Goal: Task Accomplishment & Management: Manage account settings

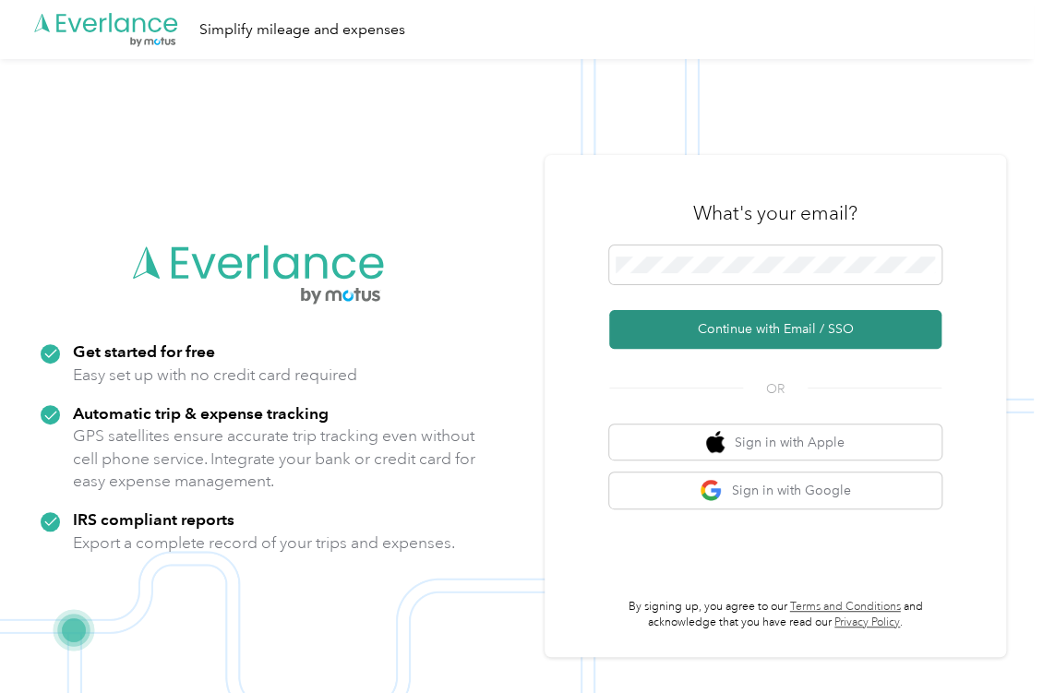
click at [720, 331] on button "Continue with Email / SSO" at bounding box center [775, 329] width 332 height 39
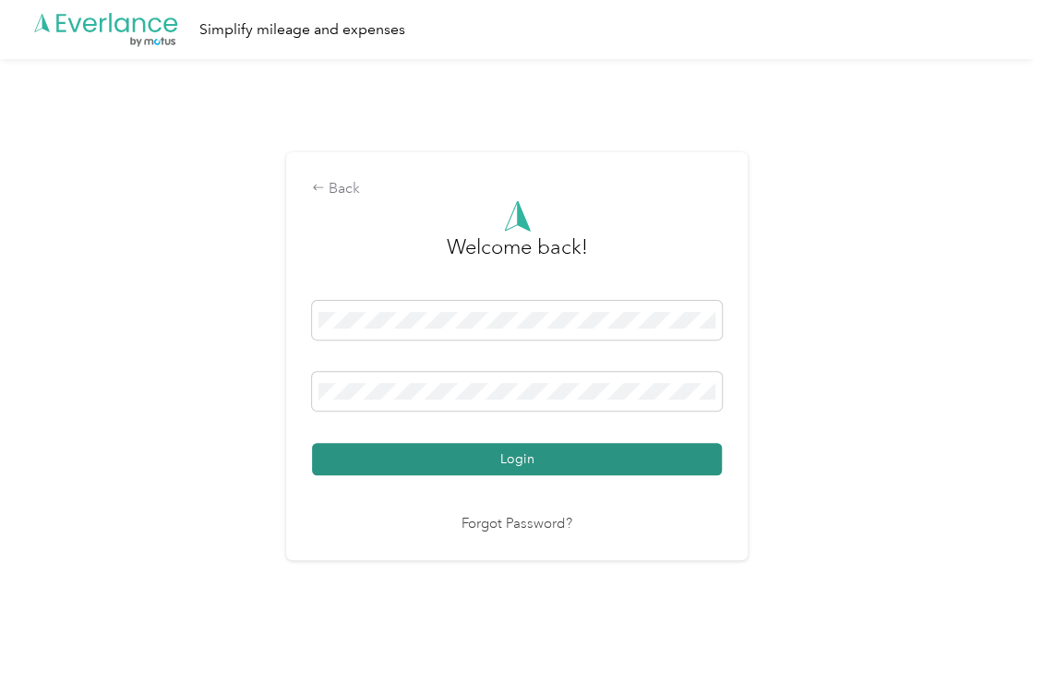
click at [484, 452] on button "Login" at bounding box center [517, 459] width 410 height 32
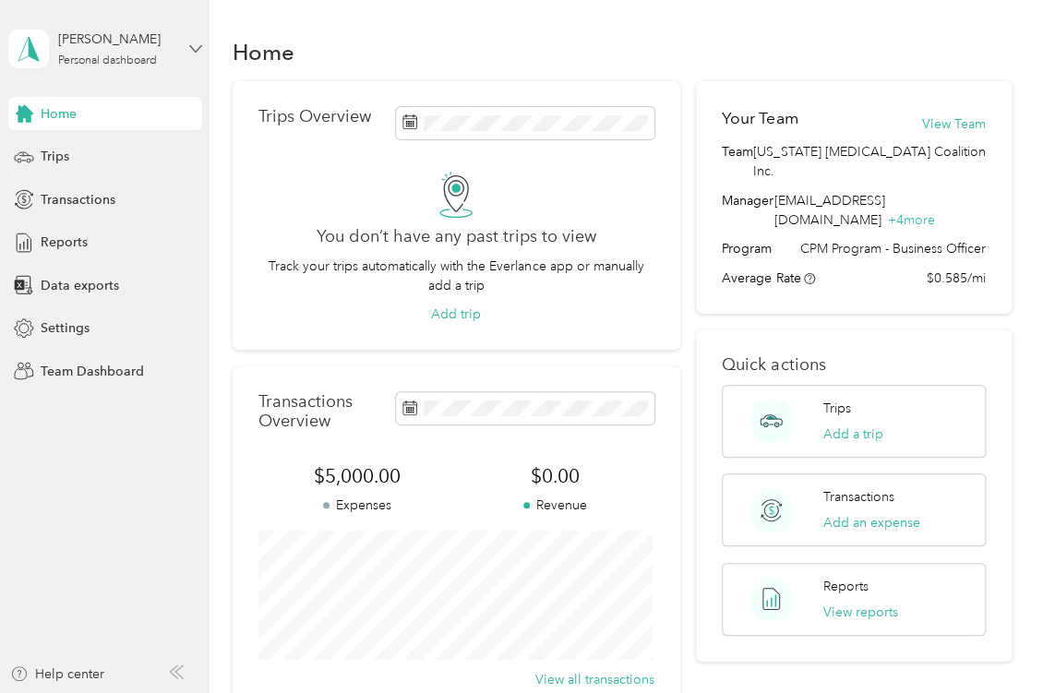
click at [196, 42] on icon at bounding box center [195, 48] width 13 height 13
click at [115, 151] on div "Team dashboard" at bounding box center [73, 151] width 99 height 19
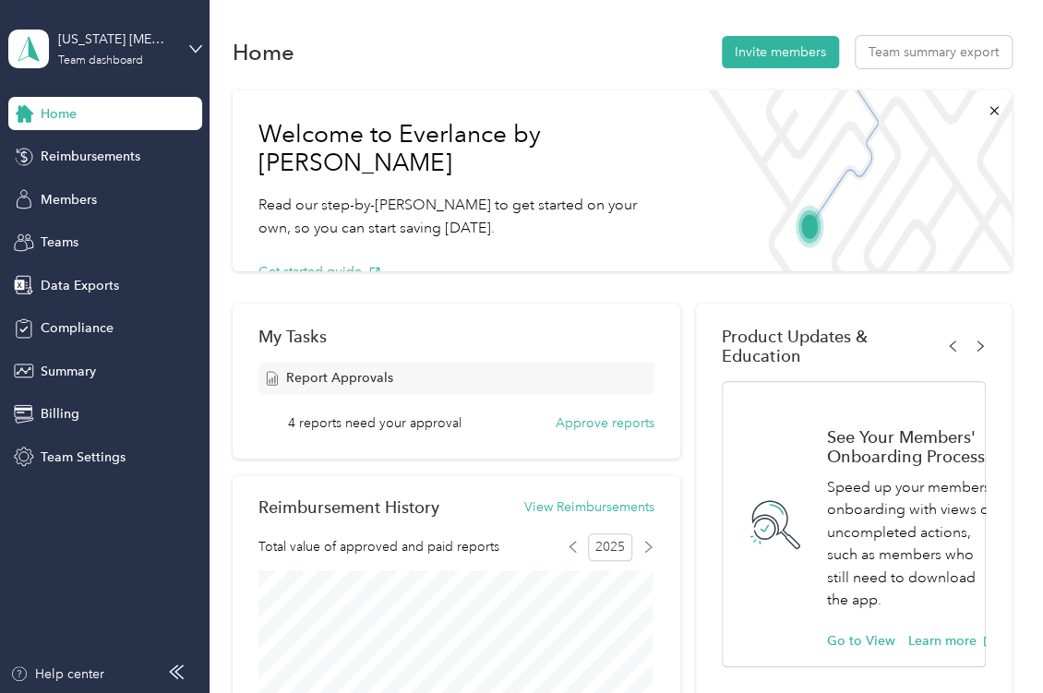
drag, startPoint x: 601, startPoint y: 421, endPoint x: 621, endPoint y: 457, distance: 41.3
click at [622, 455] on div "My Tasks Report Approvals 4 reports need your approval Approve reports" at bounding box center [457, 381] width 448 height 155
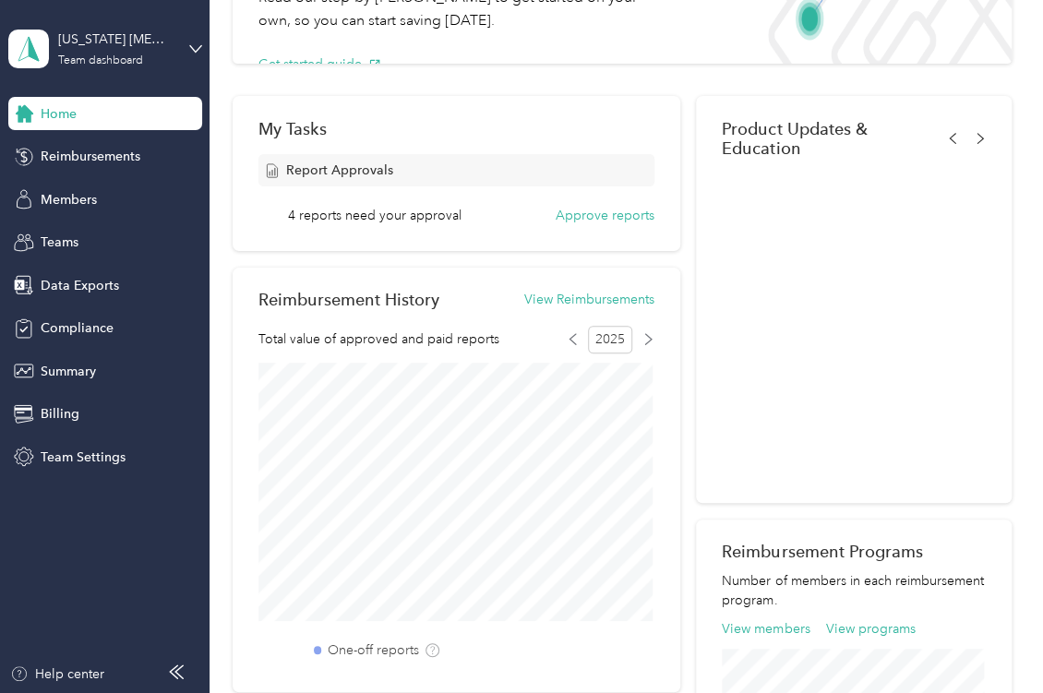
scroll to position [222, 0]
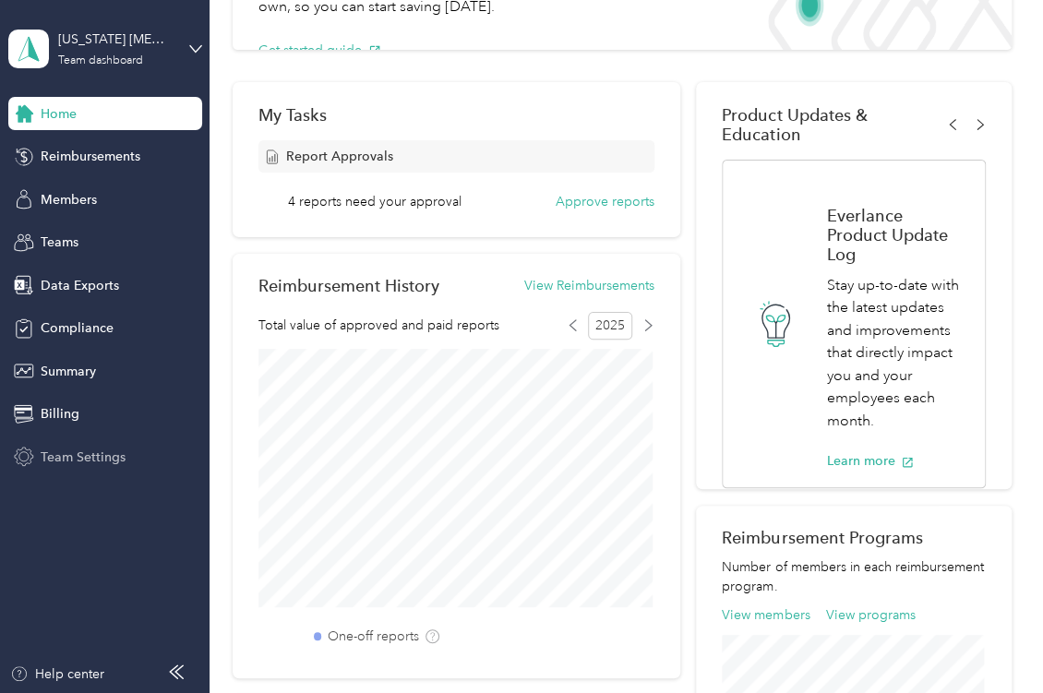
click at [69, 451] on span "Team Settings" at bounding box center [83, 457] width 85 height 19
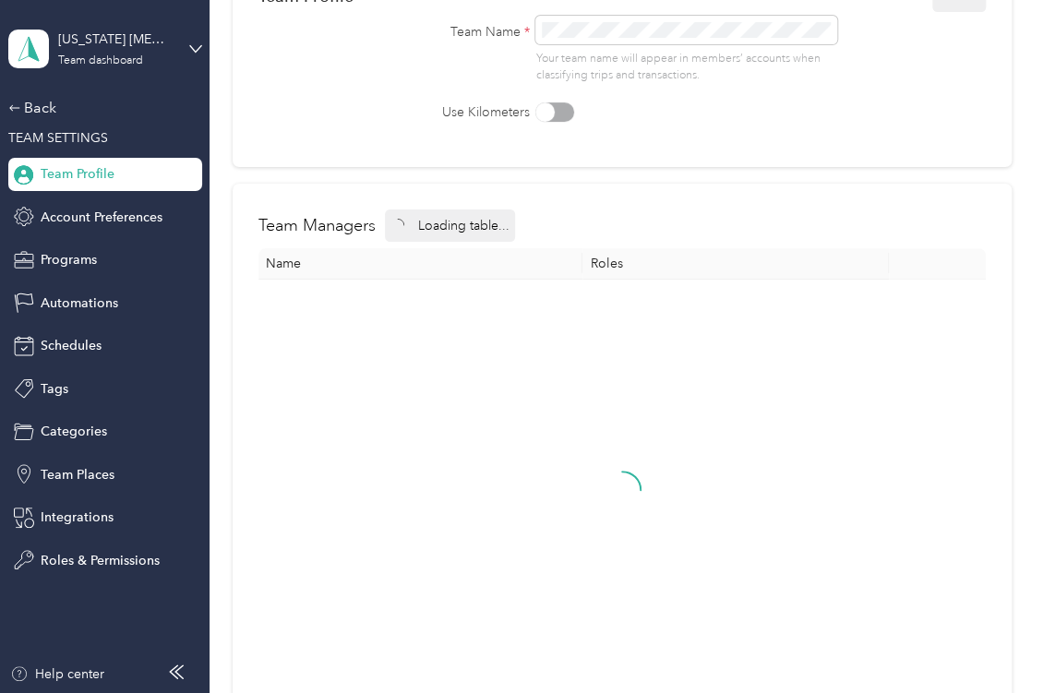
scroll to position [222, 0]
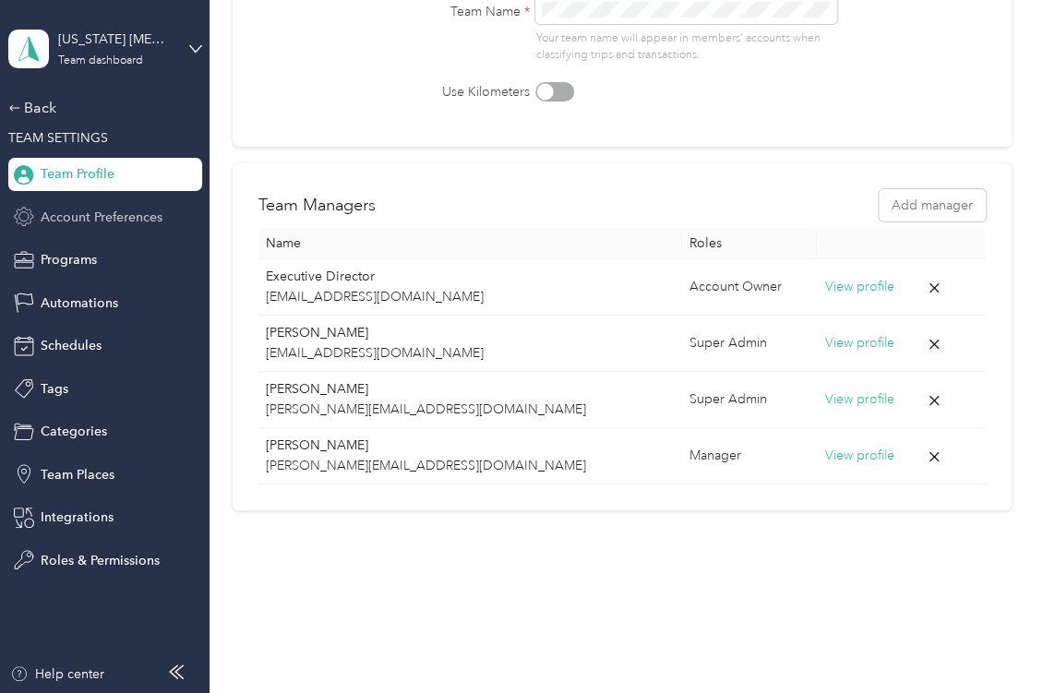
click at [132, 221] on span "Account Preferences" at bounding box center [102, 217] width 122 height 19
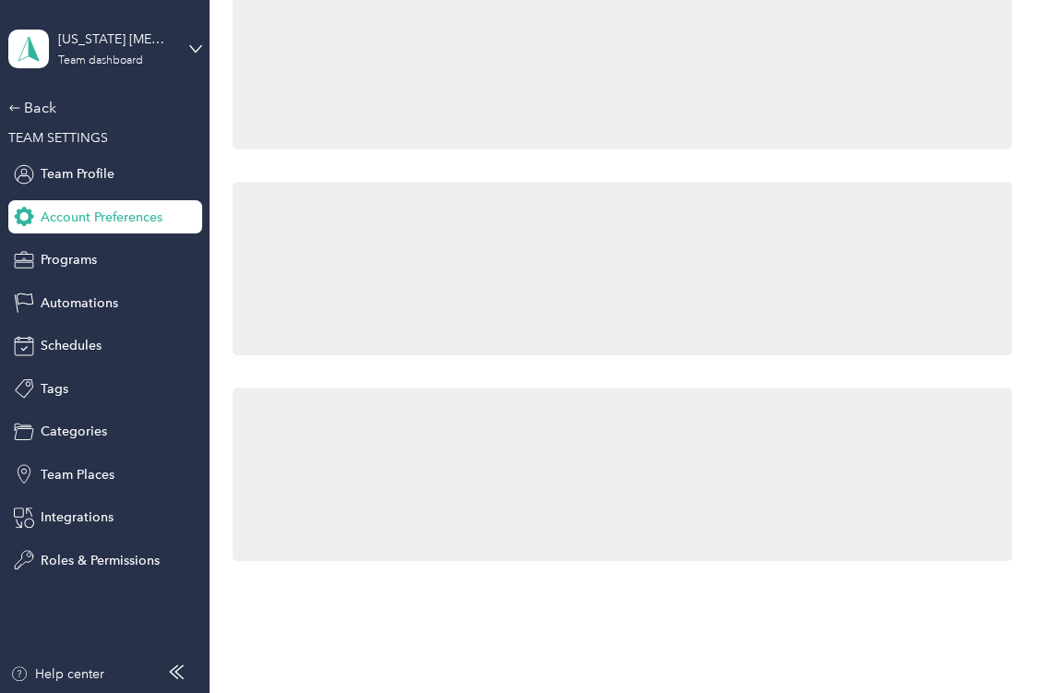
scroll to position [222, 0]
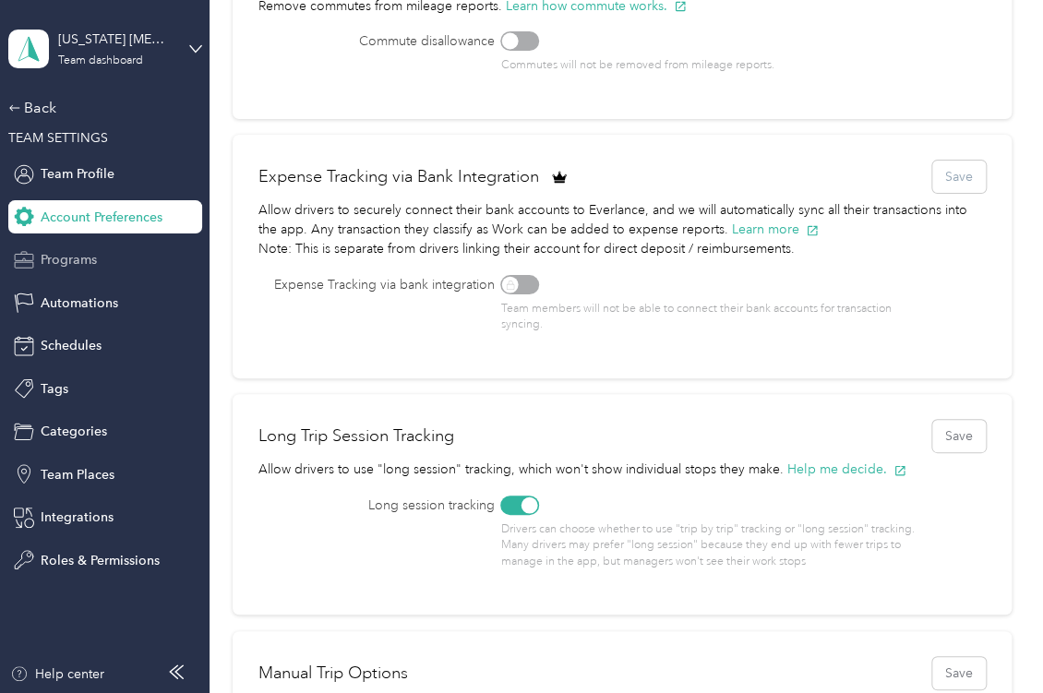
click at [96, 252] on span "Programs" at bounding box center [69, 259] width 56 height 19
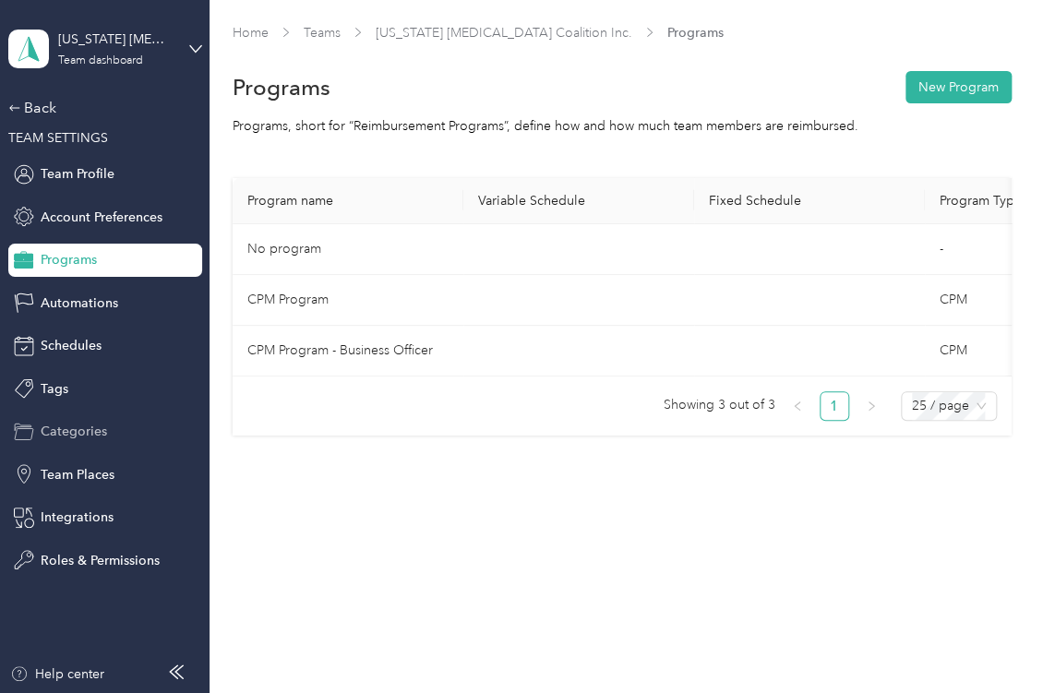
click at [74, 435] on span "Categories" at bounding box center [74, 431] width 66 height 19
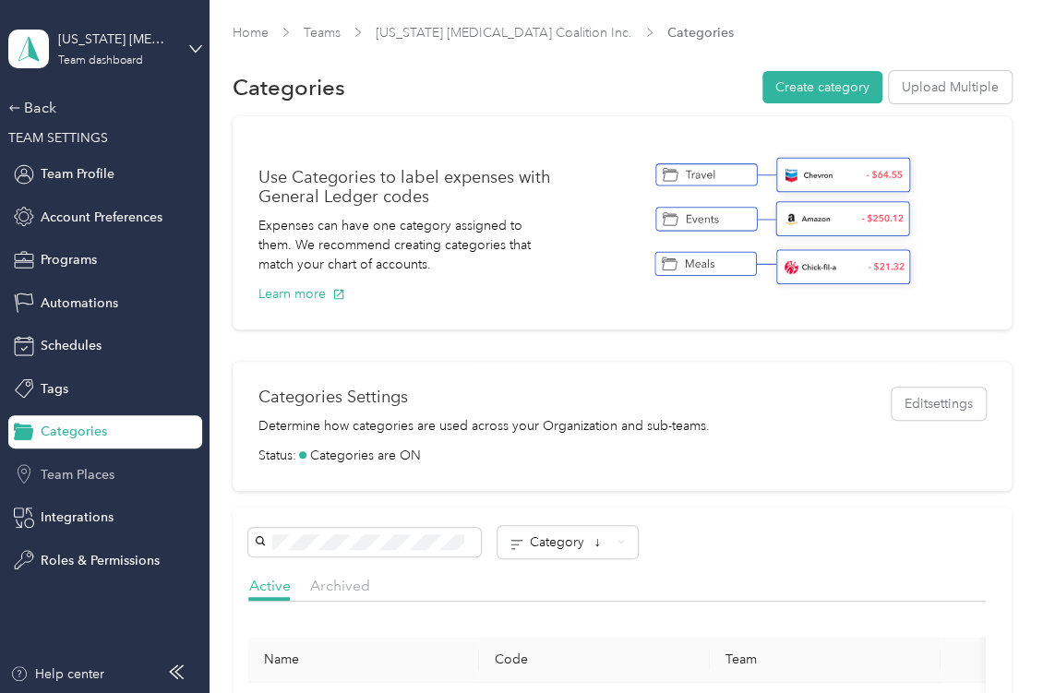
click at [81, 475] on span "Team Places" at bounding box center [78, 474] width 74 height 19
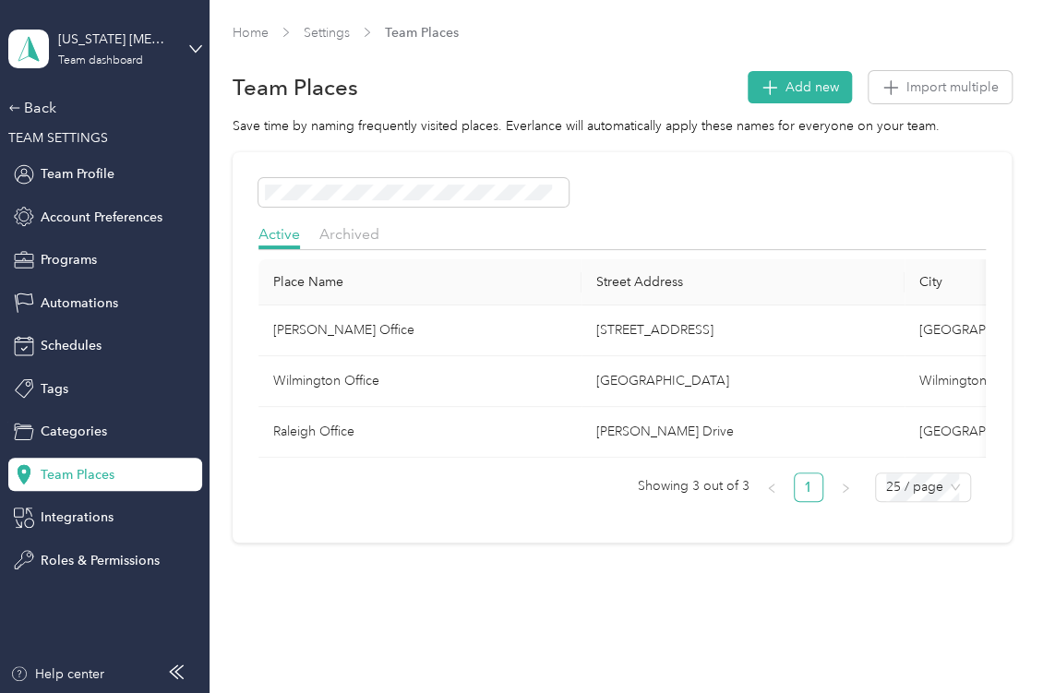
click at [94, 536] on div "Back TEAM SETTINGS Team Profile Account Preferences Programs Automations Schedu…" at bounding box center [105, 337] width 194 height 480
click at [97, 528] on div "Integrations" at bounding box center [105, 517] width 194 height 33
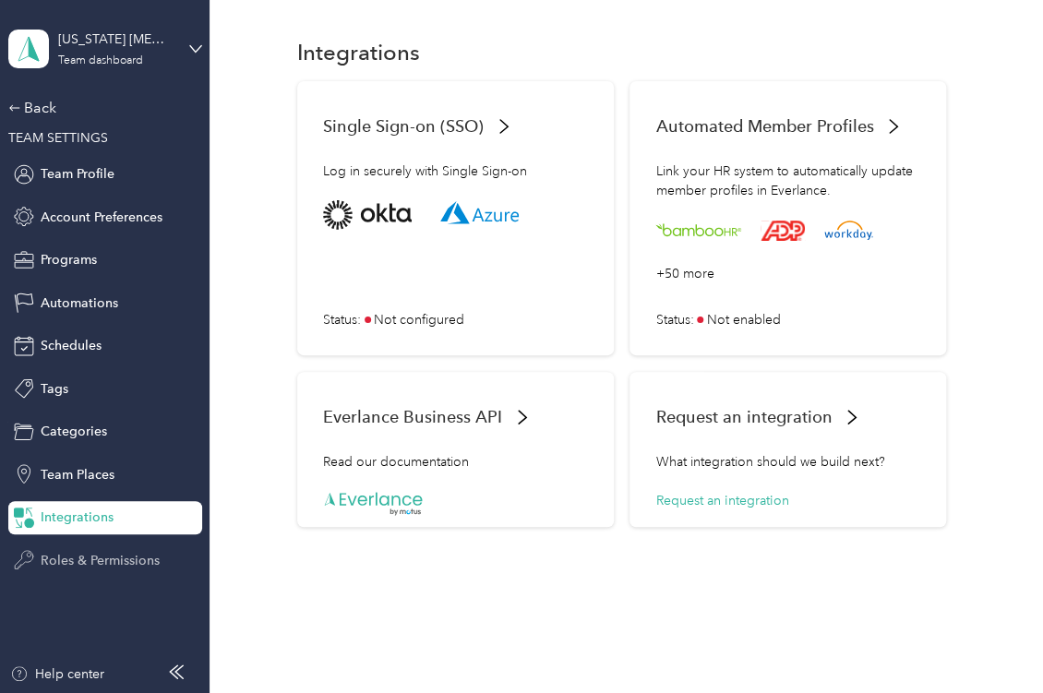
click at [121, 567] on span "Roles & Permissions" at bounding box center [100, 560] width 119 height 19
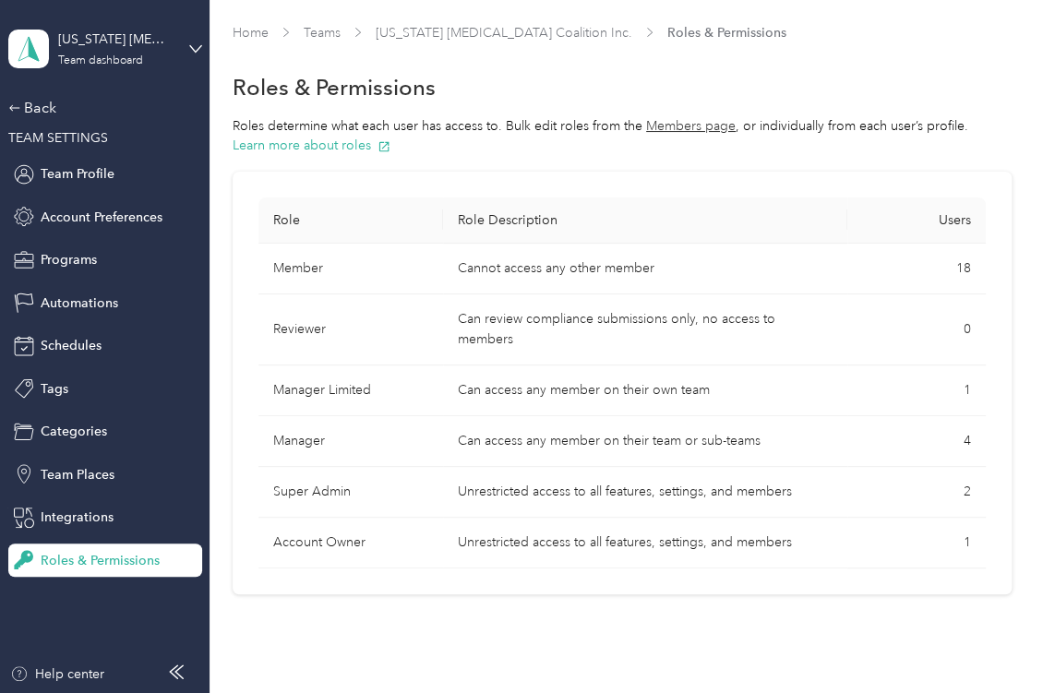
click at [624, 431] on td "Can access any member on their team or sub-teams" at bounding box center [645, 441] width 404 height 51
click at [695, 124] on button "Members page" at bounding box center [691, 125] width 90 height 19
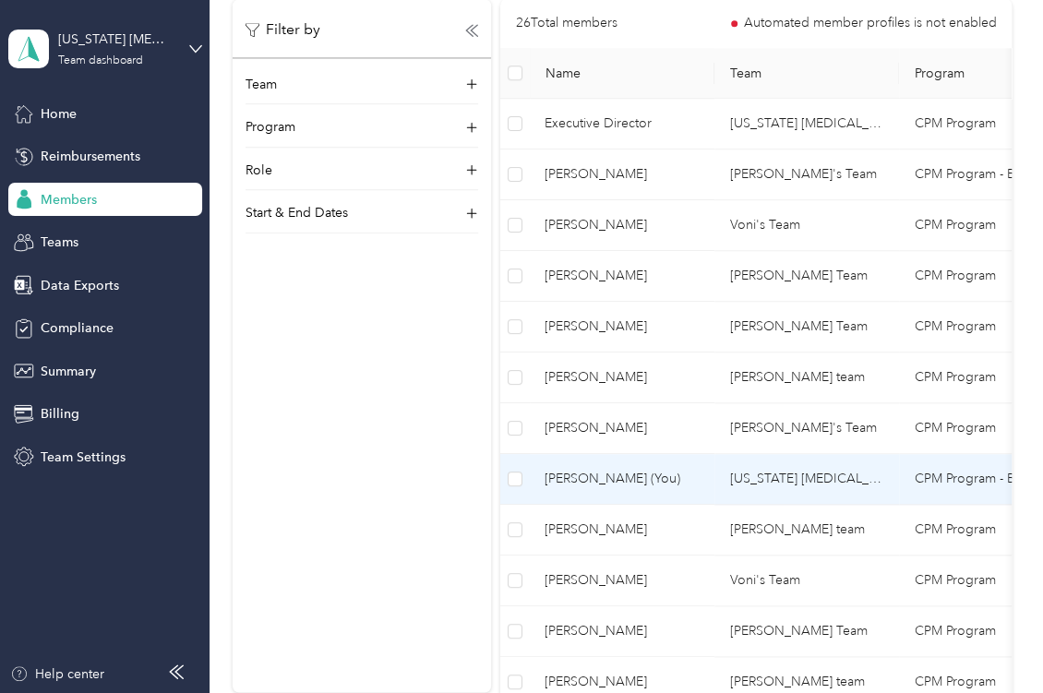
scroll to position [148, 0]
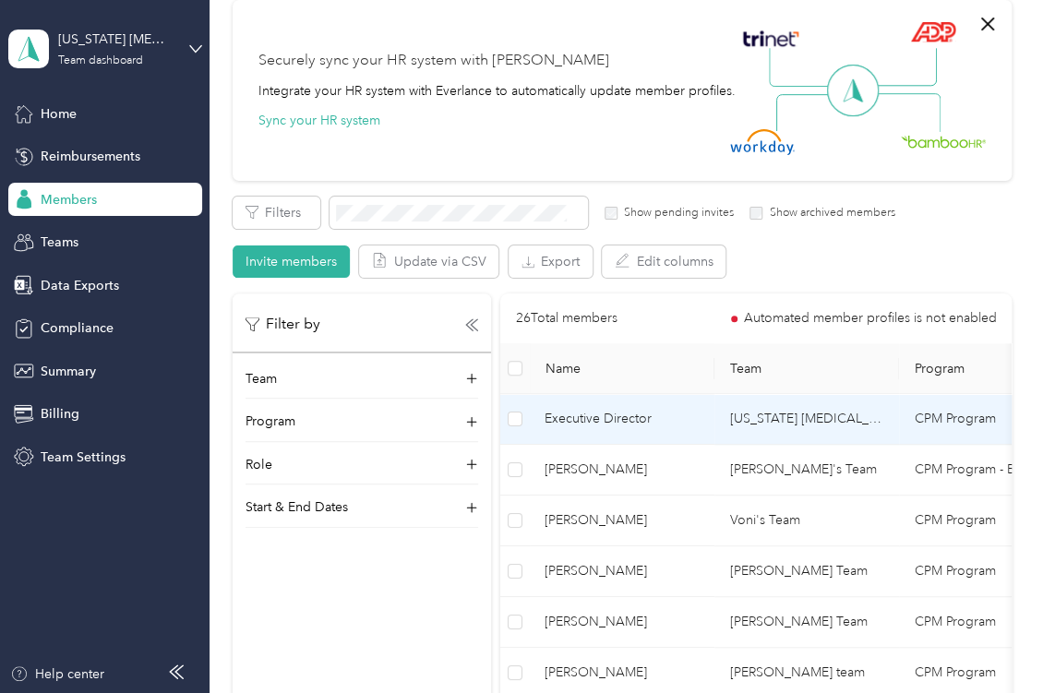
click at [599, 425] on span "Executive Director" at bounding box center [622, 419] width 155 height 20
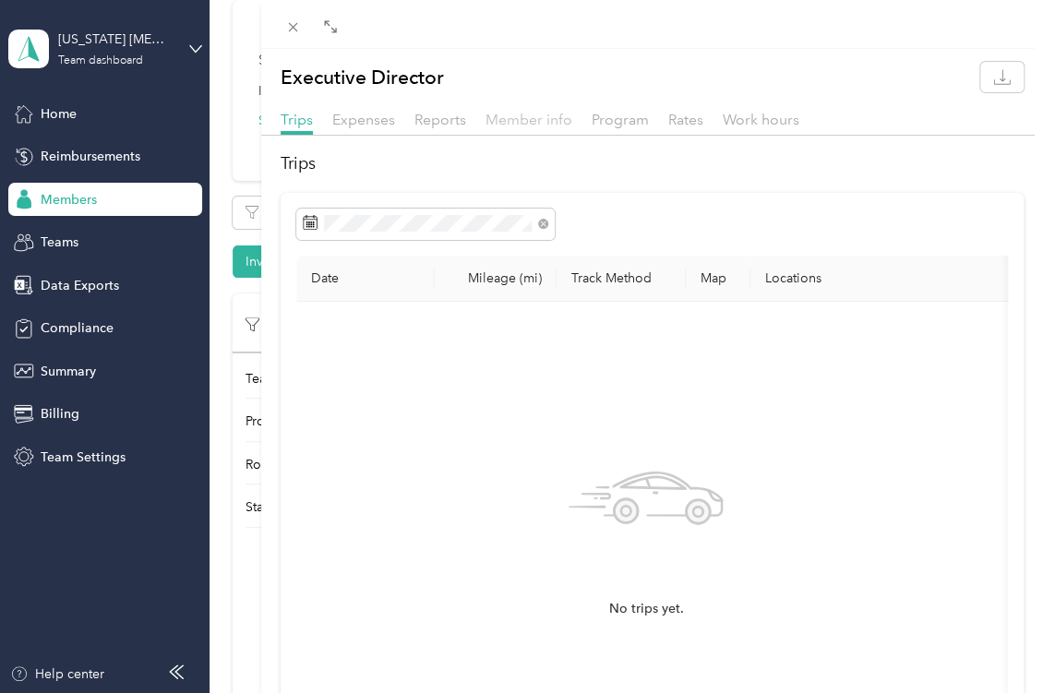
click at [519, 115] on span "Member info" at bounding box center [529, 120] width 87 height 18
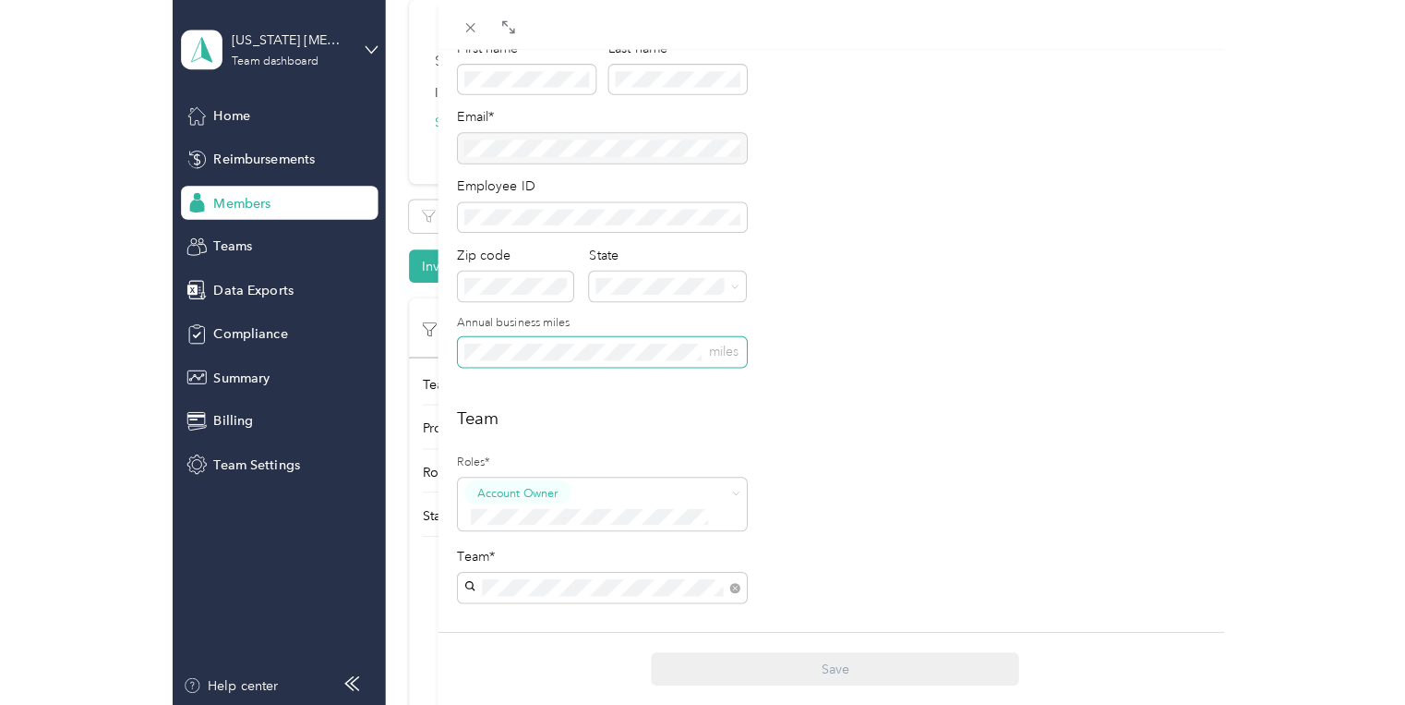
scroll to position [222, 0]
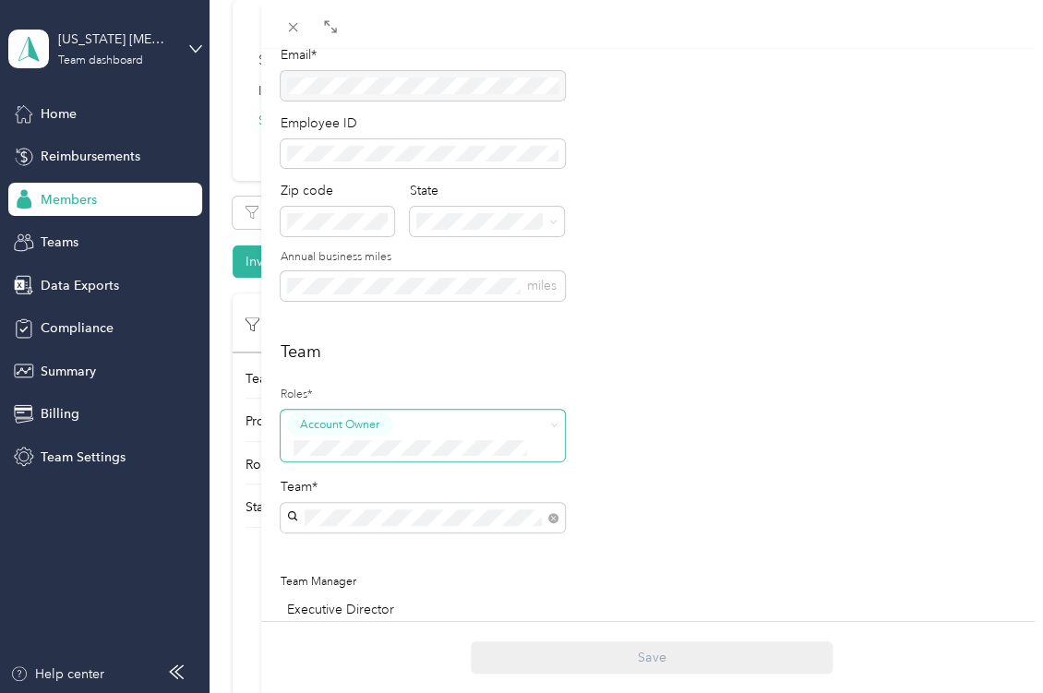
click at [464, 422] on div "Account Owner" at bounding box center [410, 435] width 247 height 45
click at [330, 623] on button "Super Admin" at bounding box center [340, 613] width 94 height 23
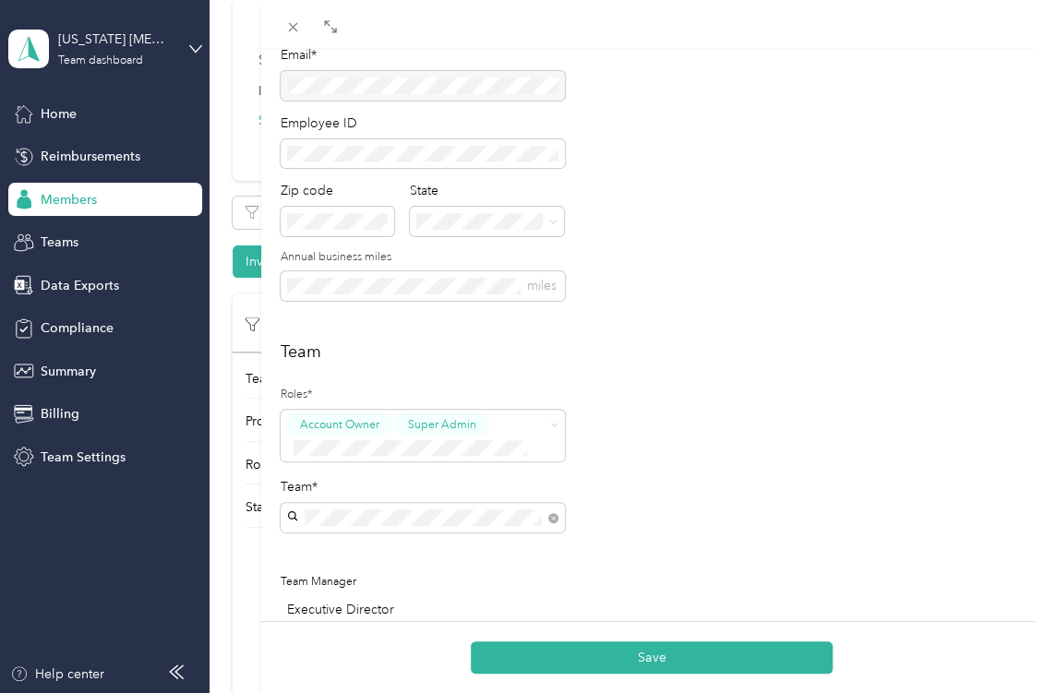
drag, startPoint x: 862, startPoint y: 226, endPoint x: 868, endPoint y: 218, distance: 10.5
click at [862, 226] on div "Personal First name Last name Email* Employee ID Zip code State Annual business…" at bounding box center [653, 126] width 744 height 393
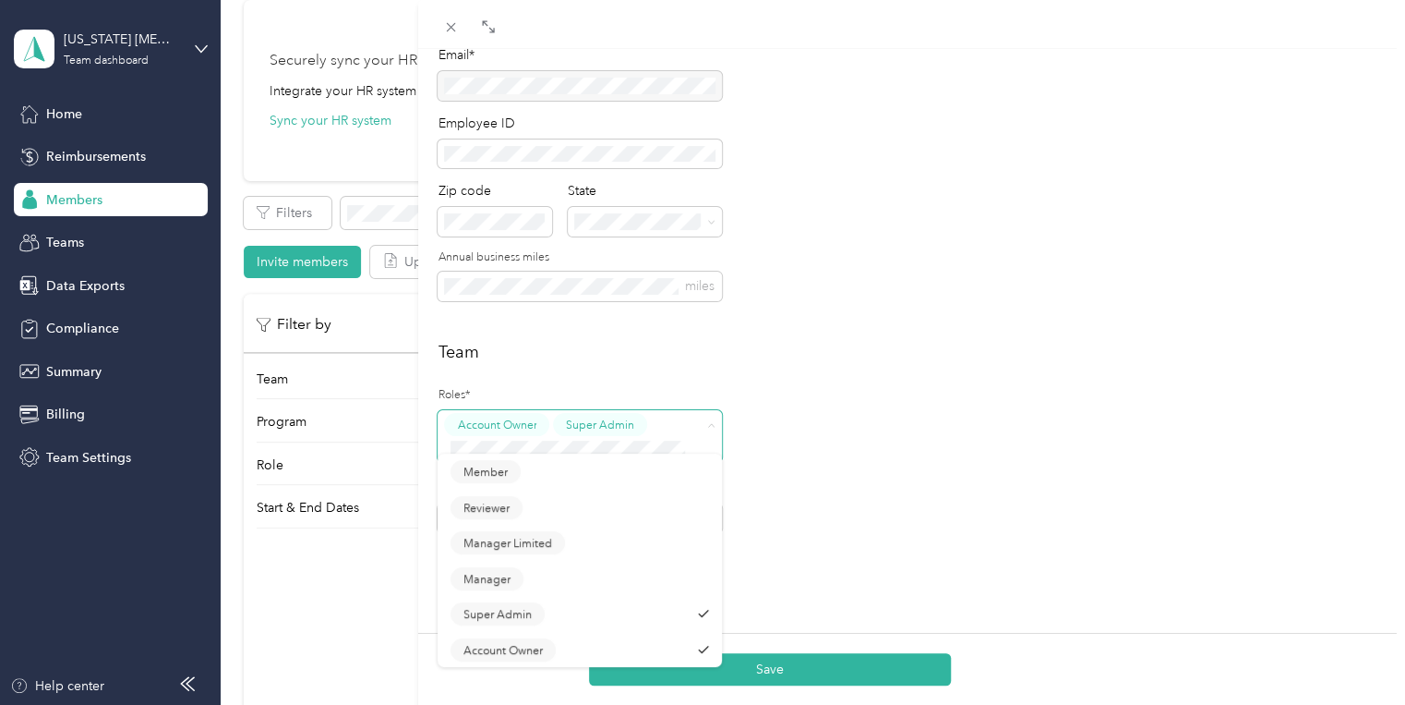
click at [608, 419] on span "Super Admin" at bounding box center [600, 424] width 68 height 17
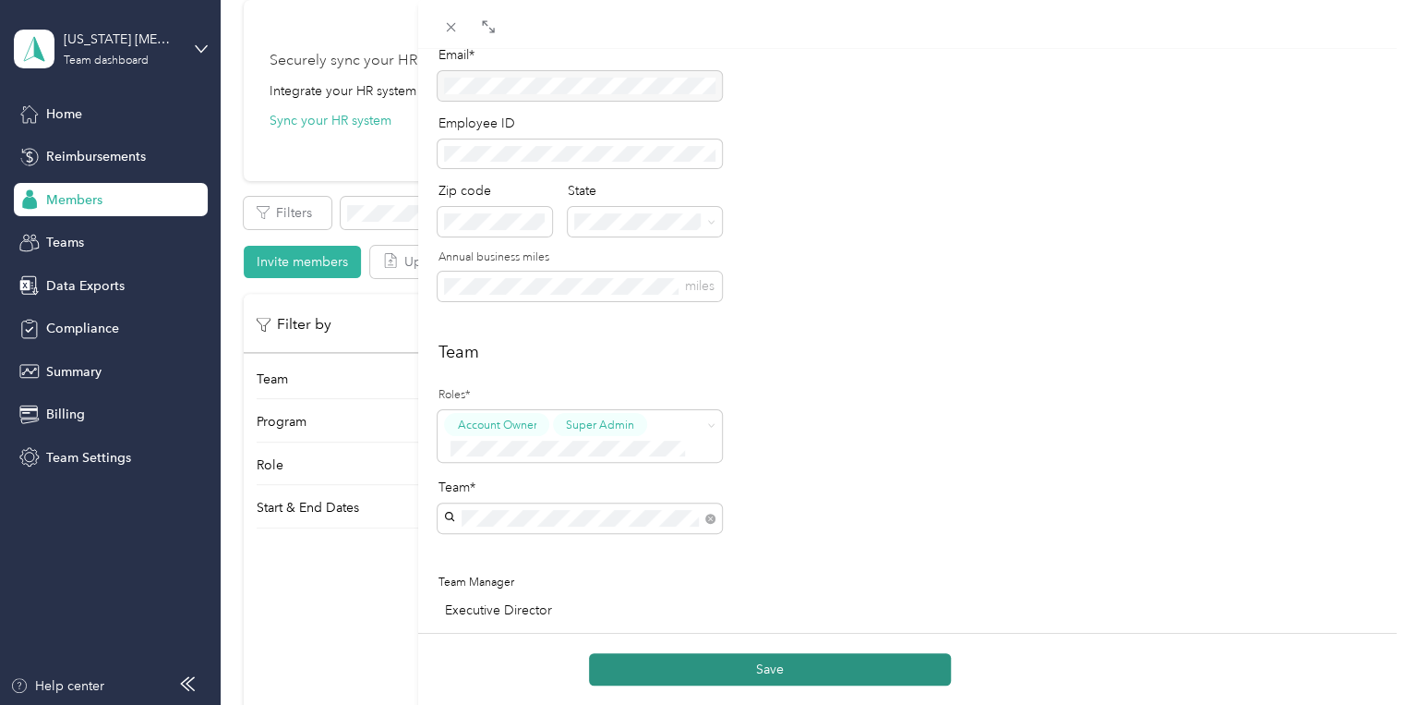
click at [775, 669] on button "Save" at bounding box center [770, 669] width 362 height 32
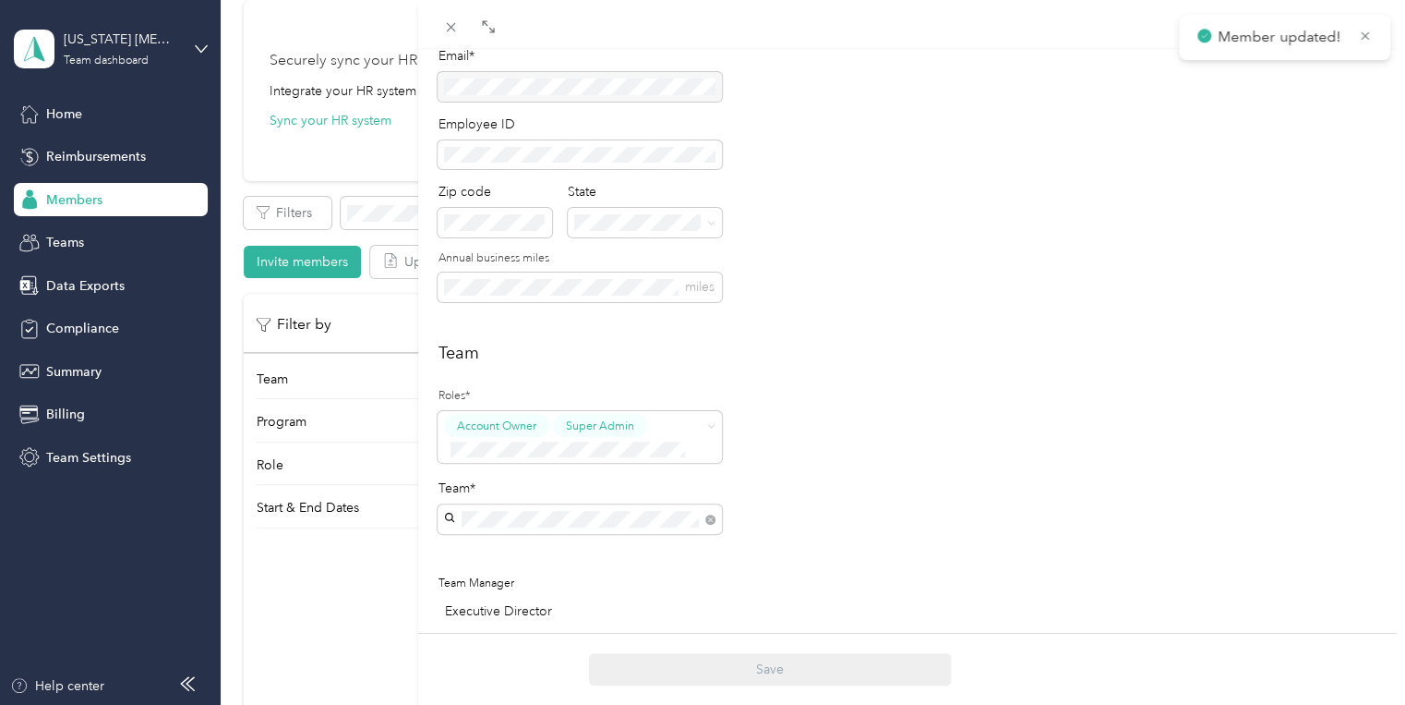
click at [775, 669] on div "Save" at bounding box center [769, 669] width 703 height 32
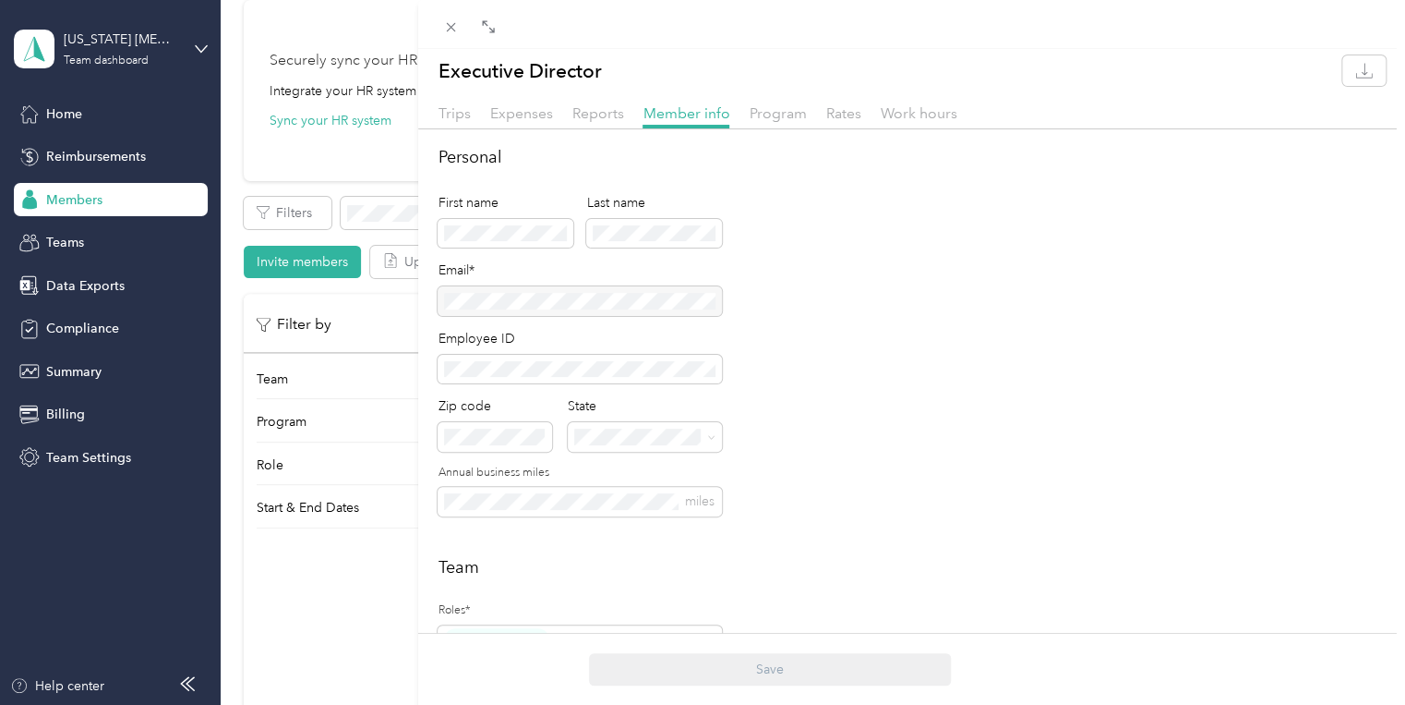
scroll to position [0, 0]
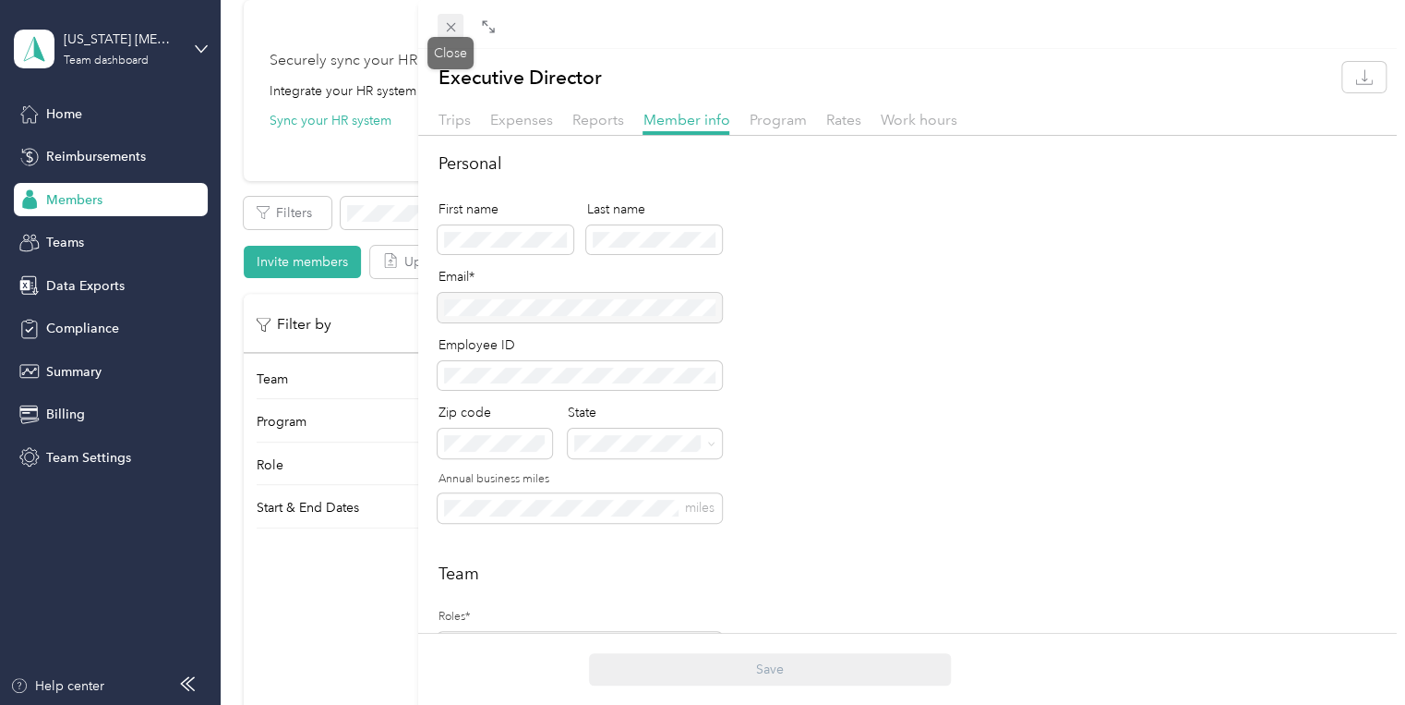
click at [452, 29] on icon at bounding box center [450, 27] width 9 height 9
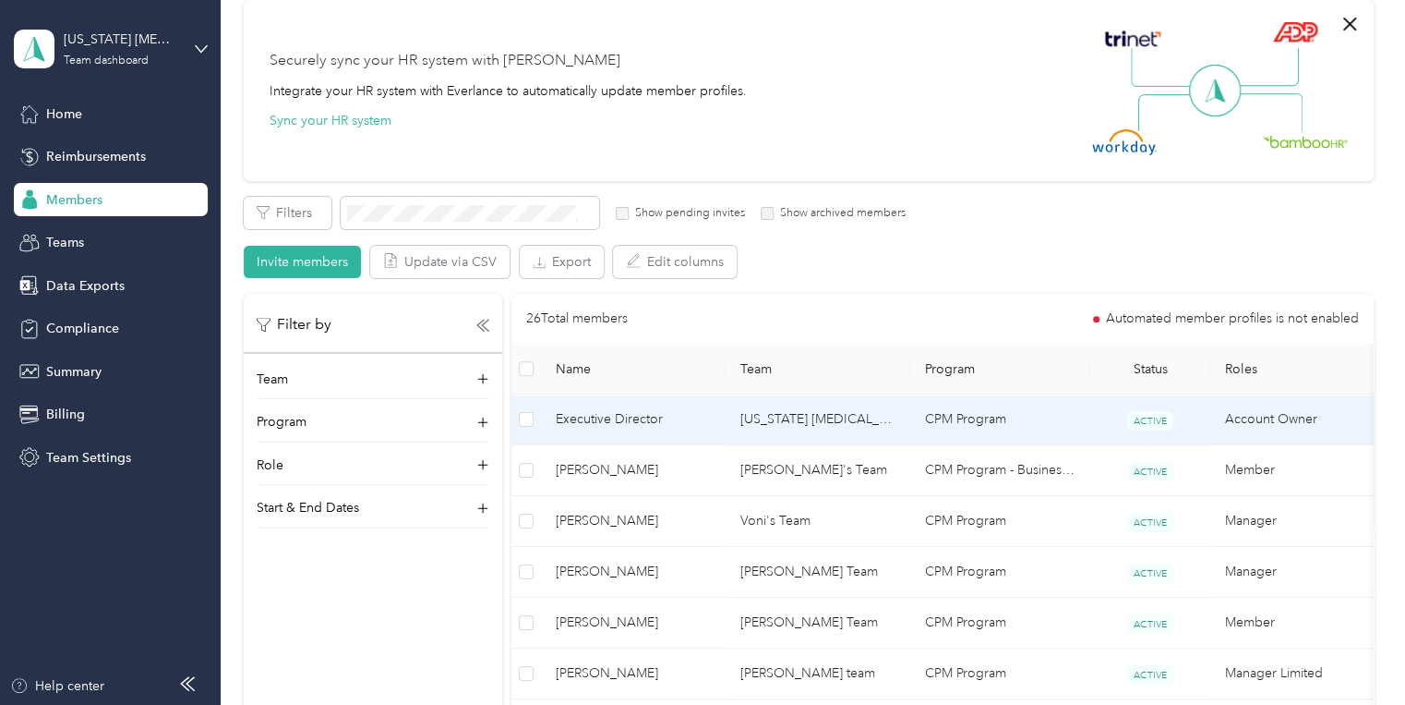
click at [591, 417] on span "Executive Director" at bounding box center [633, 419] width 155 height 20
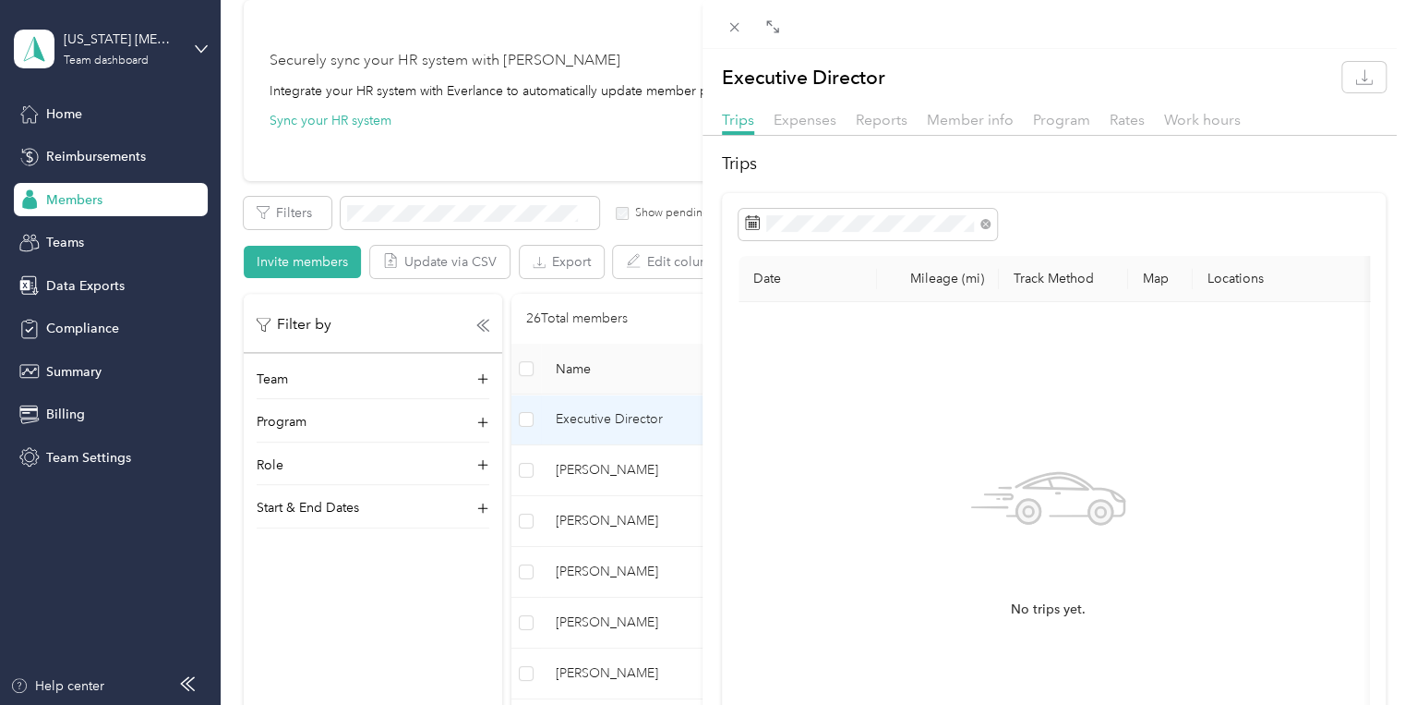
click at [981, 132] on div "Trips Expenses Reports Member info Program Rates Work hours" at bounding box center [1054, 122] width 703 height 27
click at [992, 117] on span "Member info" at bounding box center [970, 120] width 87 height 18
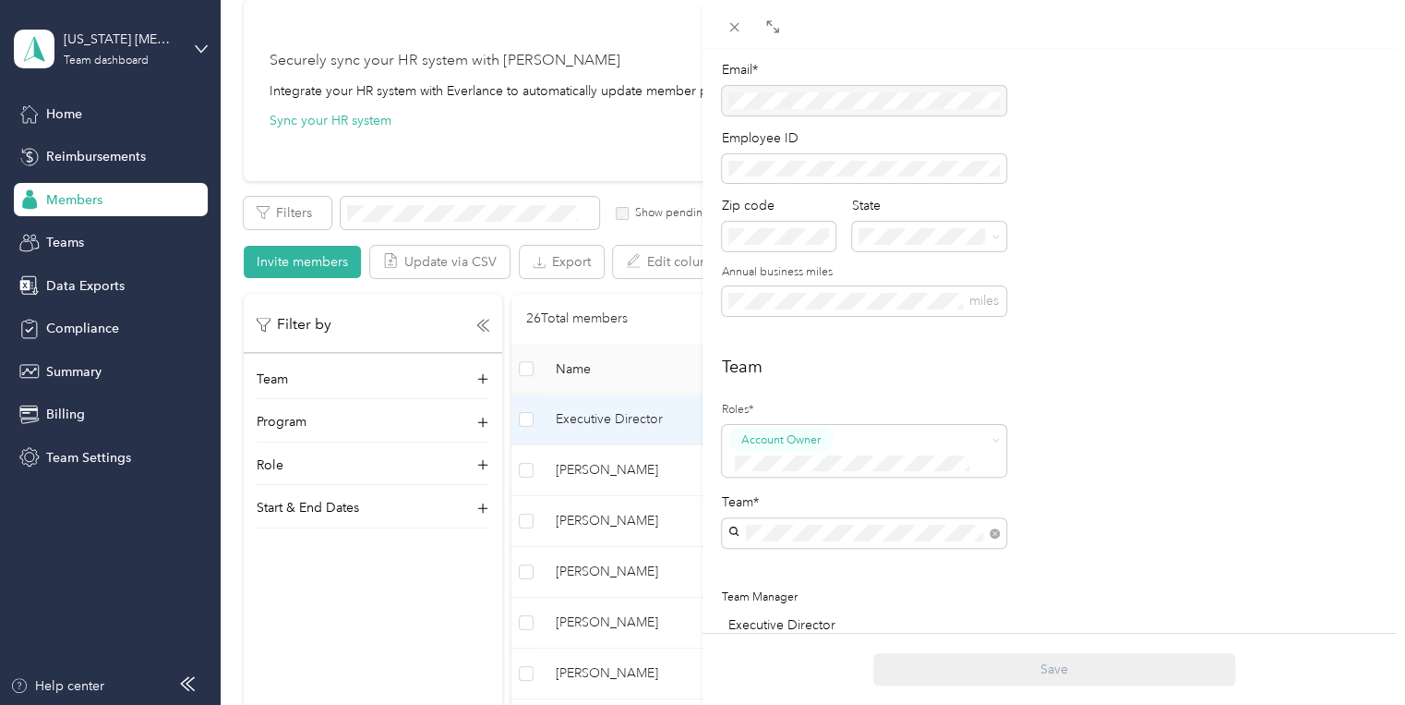
scroll to position [369, 0]
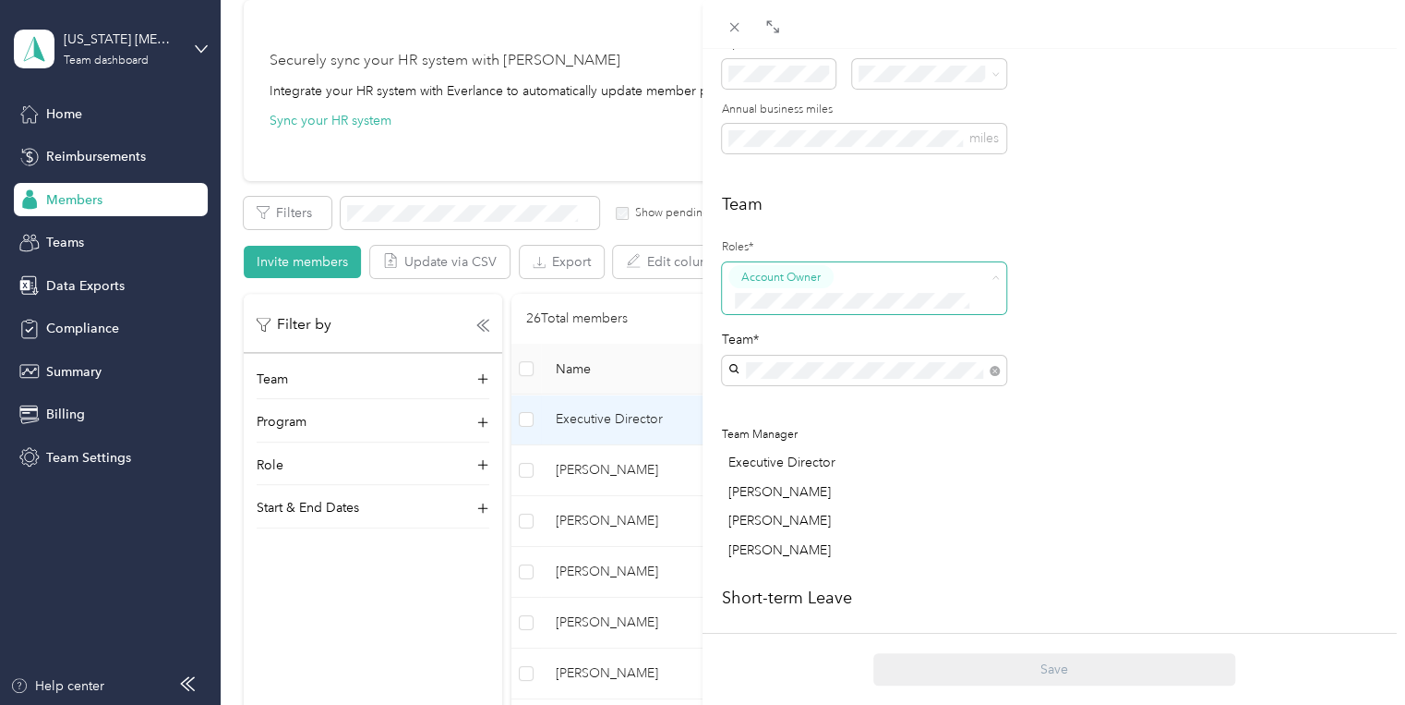
click at [1043, 419] on div "Team Roles* Account Owner Team* Team Manager Executive Director [PERSON_NAME] […" at bounding box center [1054, 381] width 664 height 378
click at [416, 583] on div "Executive Director Trips Expenses Reports Member info Program Rates Work hours …" at bounding box center [702, 352] width 1405 height 705
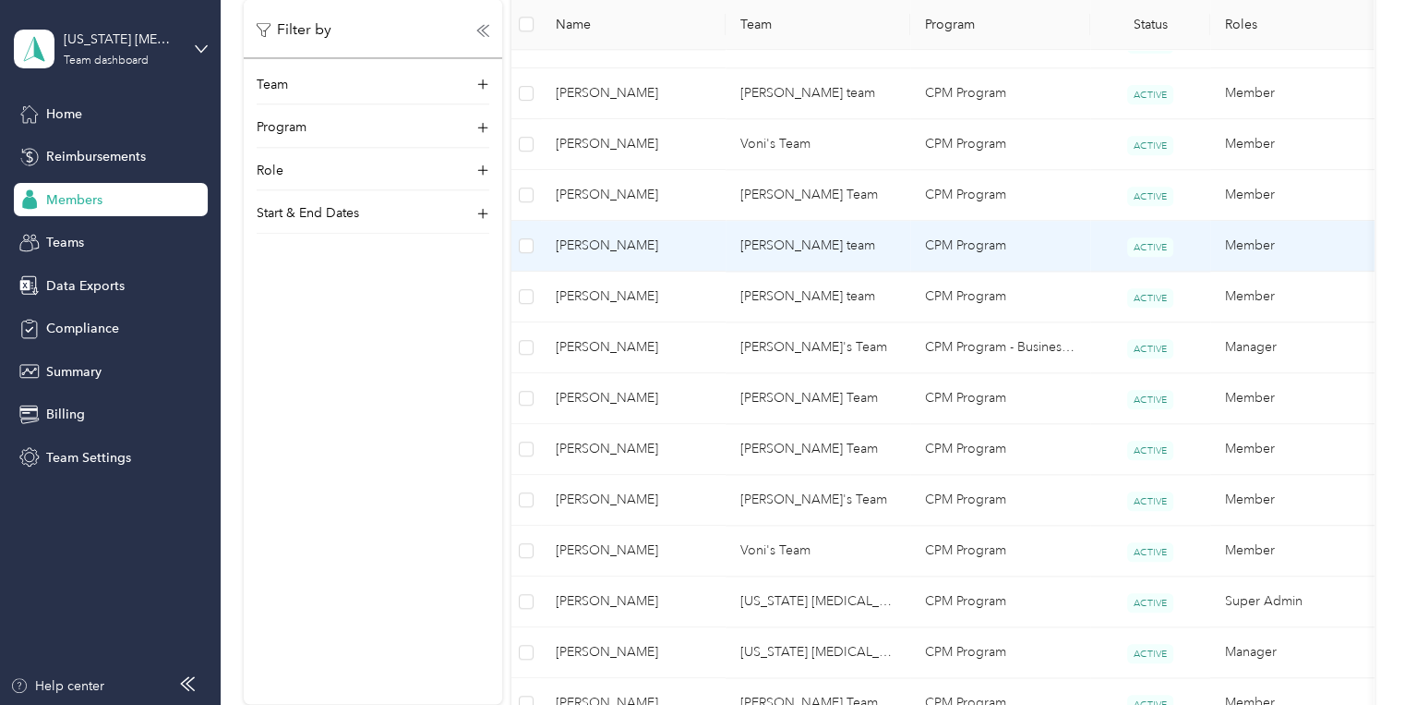
scroll to position [960, 0]
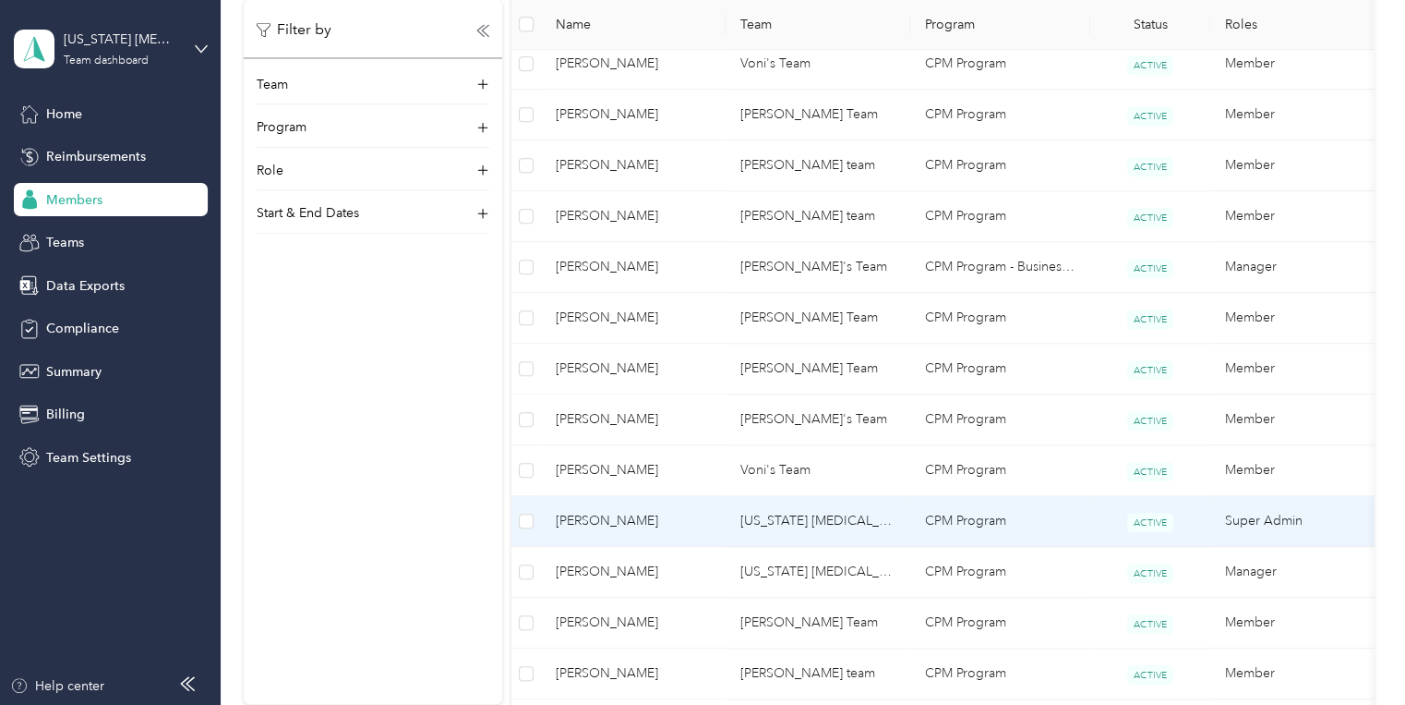
click at [608, 517] on span "[PERSON_NAME]" at bounding box center [633, 521] width 155 height 20
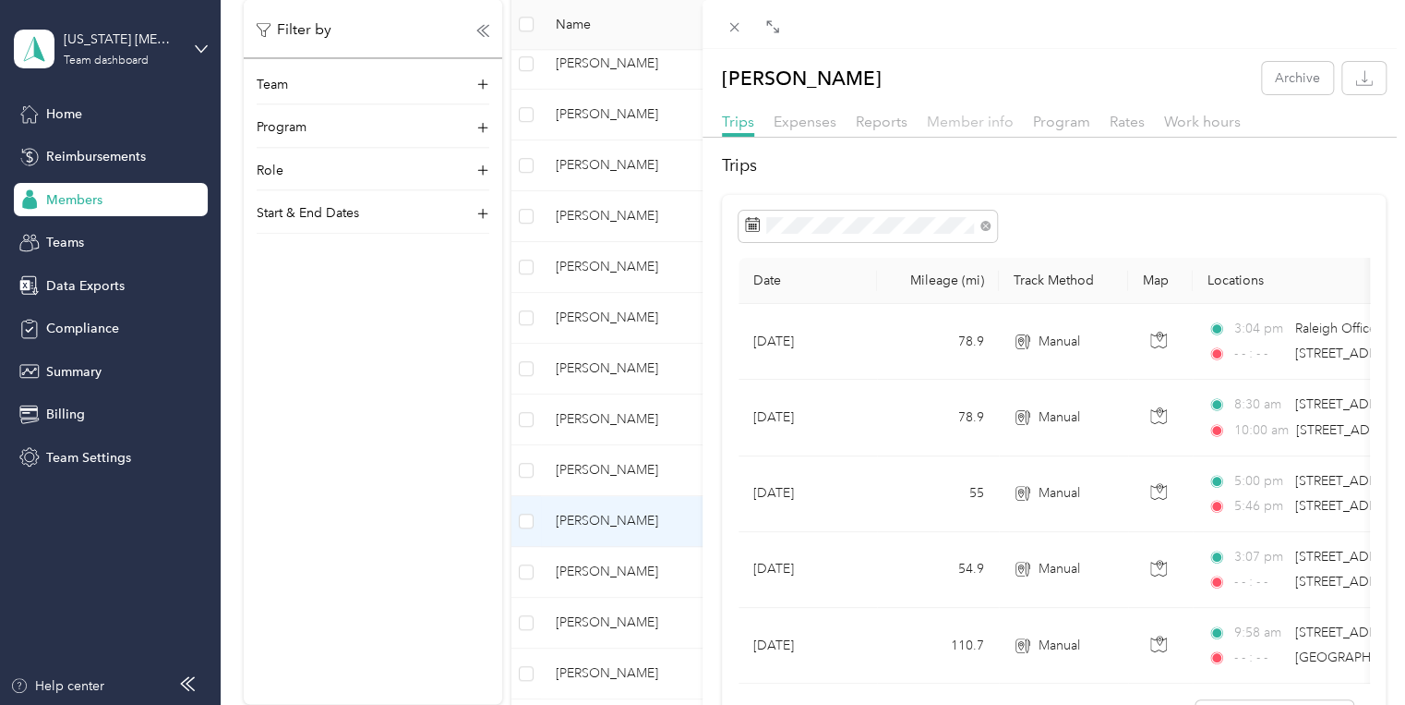
click at [971, 115] on span "Member info" at bounding box center [970, 122] width 87 height 18
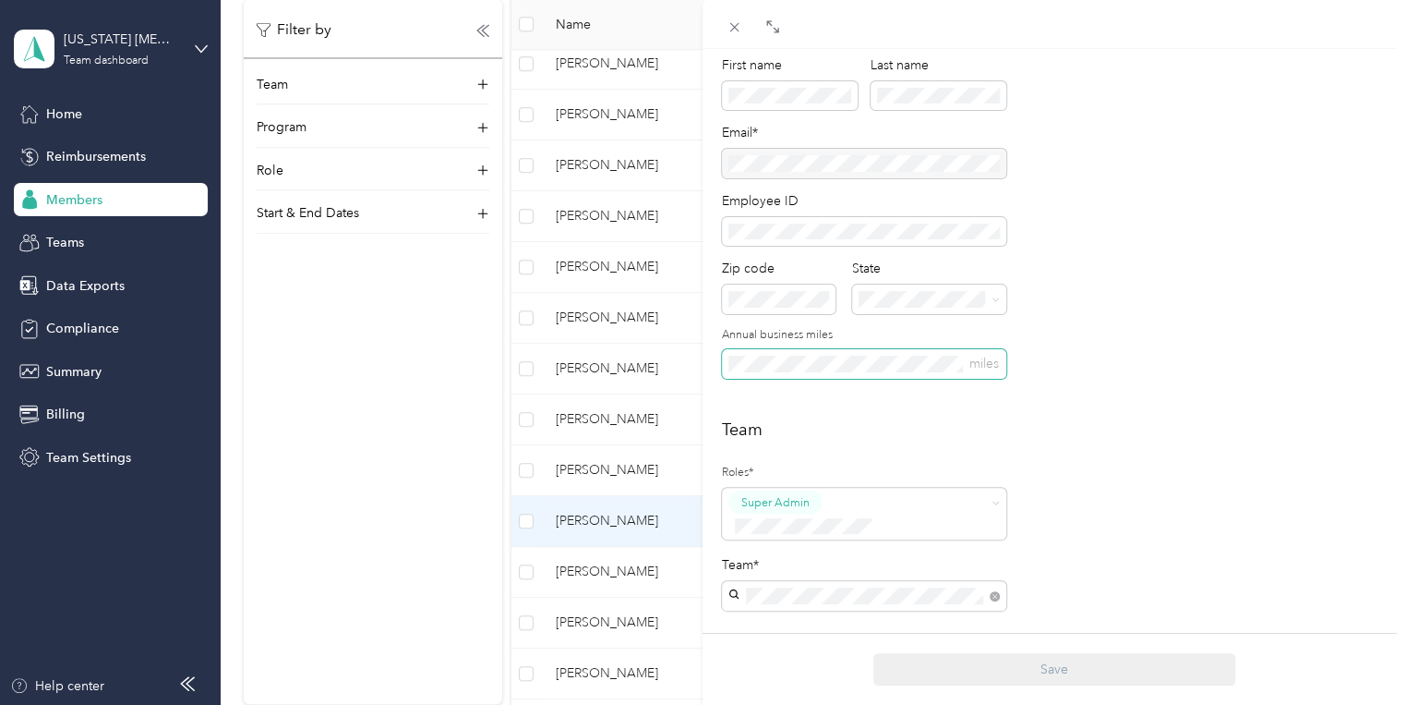
scroll to position [148, 0]
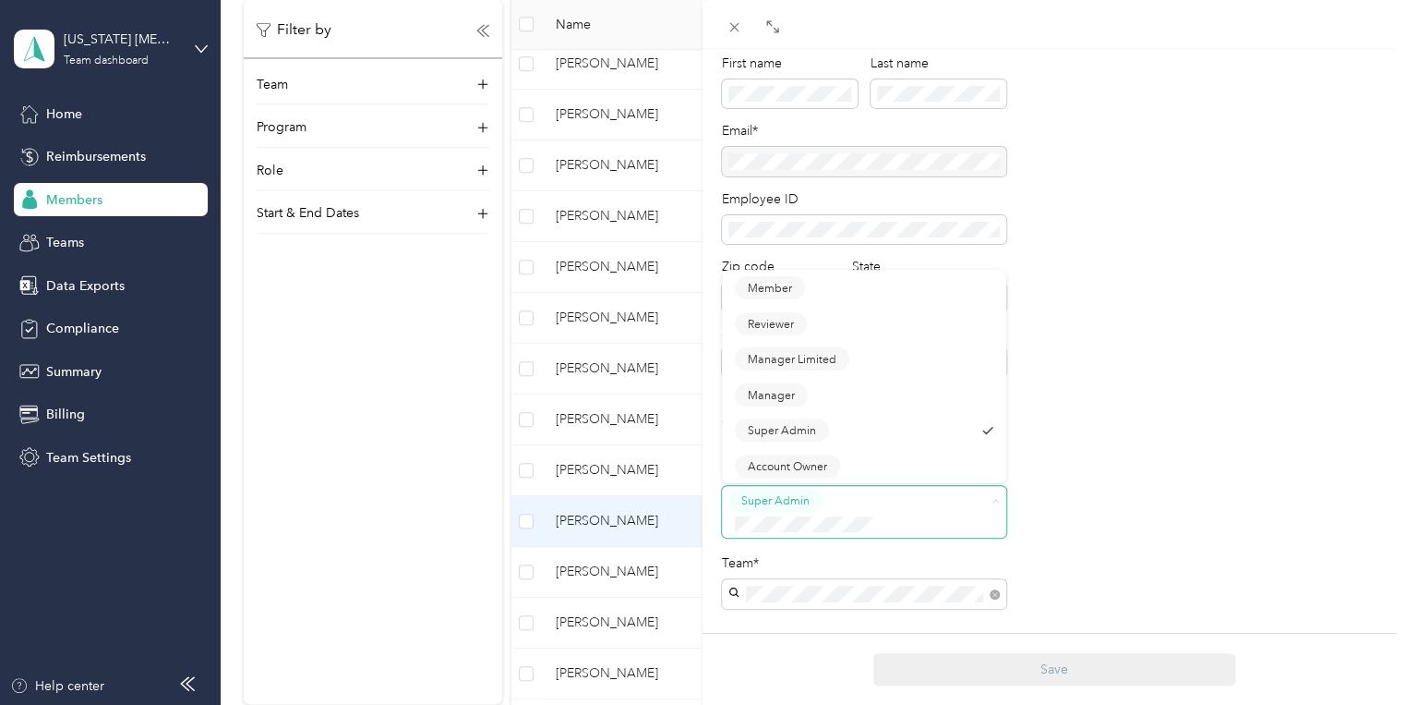
click at [994, 500] on icon at bounding box center [996, 501] width 8 height 8
click at [803, 494] on span "Super Admin" at bounding box center [775, 500] width 68 height 17
click at [800, 288] on button "Member" at bounding box center [770, 287] width 70 height 23
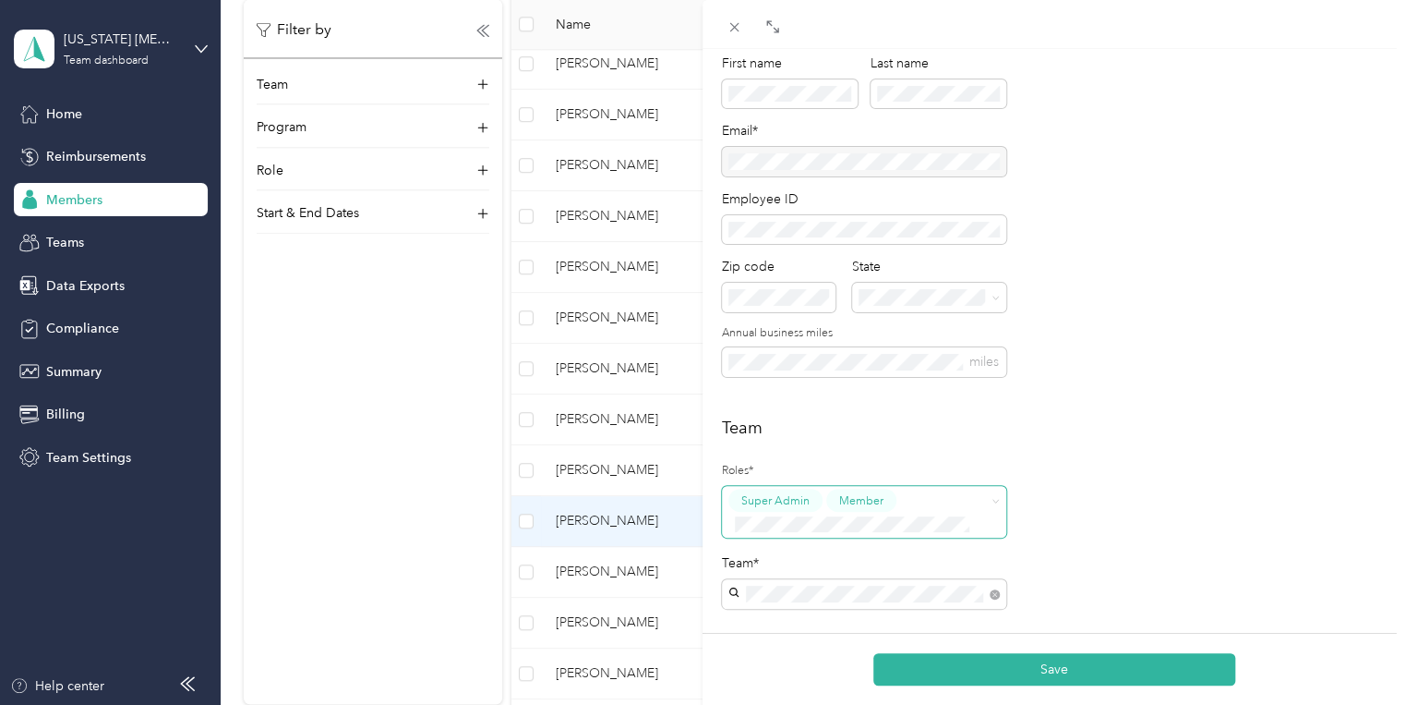
click at [783, 498] on span "Super Admin" at bounding box center [775, 500] width 68 height 17
click at [982, 428] on li "Super Admin" at bounding box center [864, 422] width 284 height 36
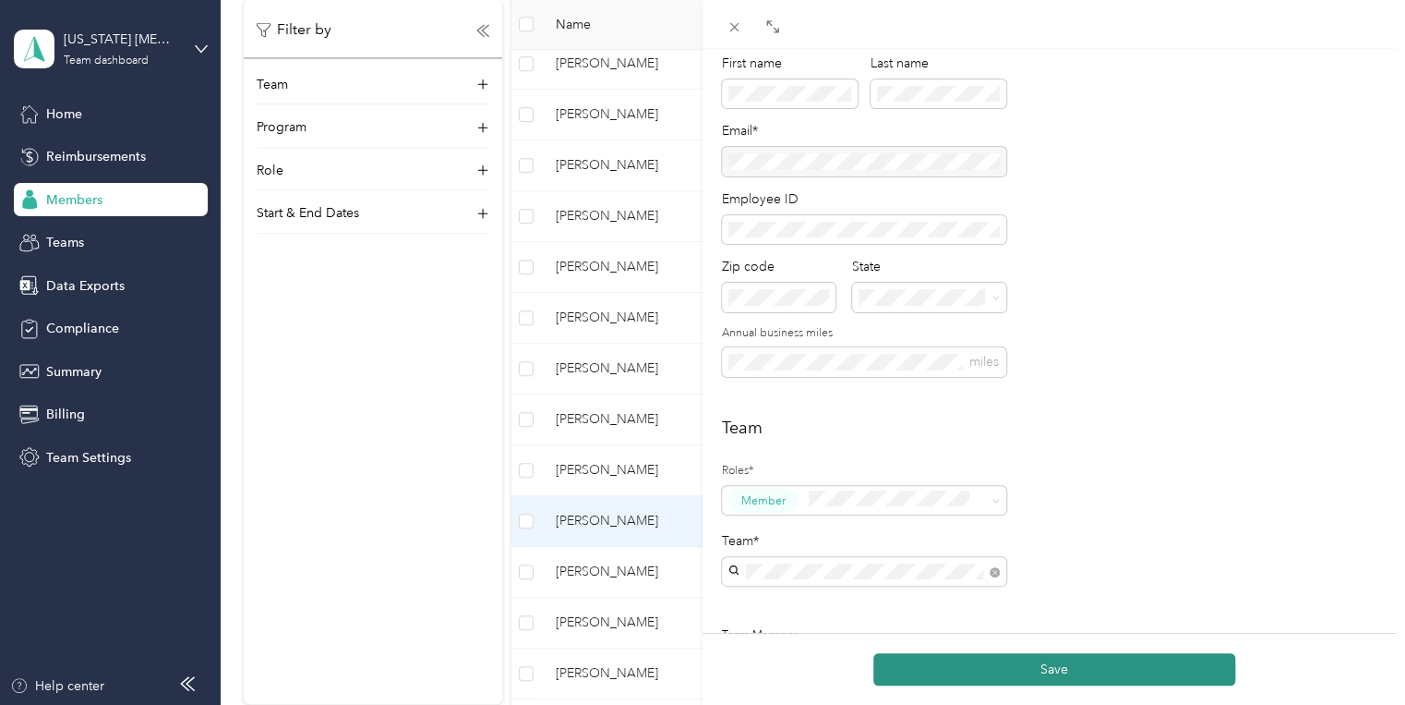
click at [1041, 663] on button "Save" at bounding box center [1055, 669] width 362 height 32
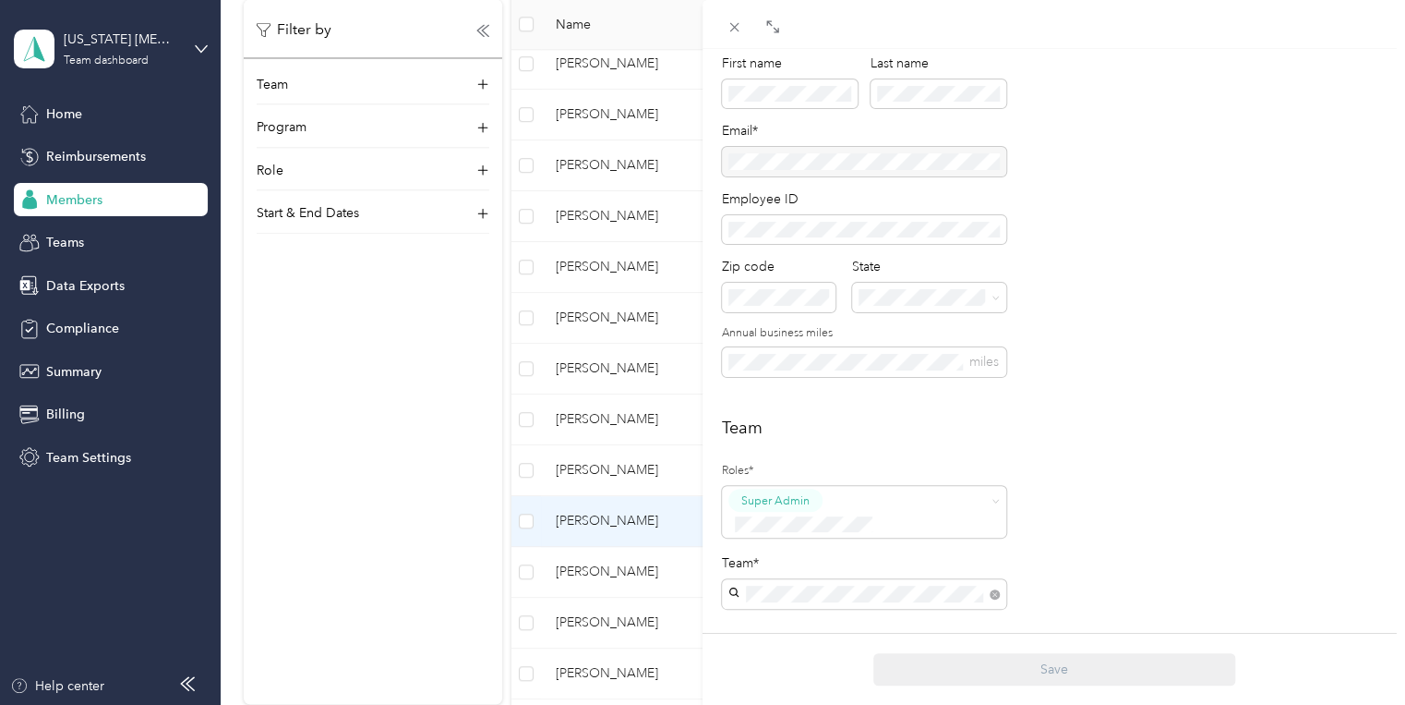
click at [991, 435] on li "Super Admin" at bounding box center [864, 428] width 284 height 36
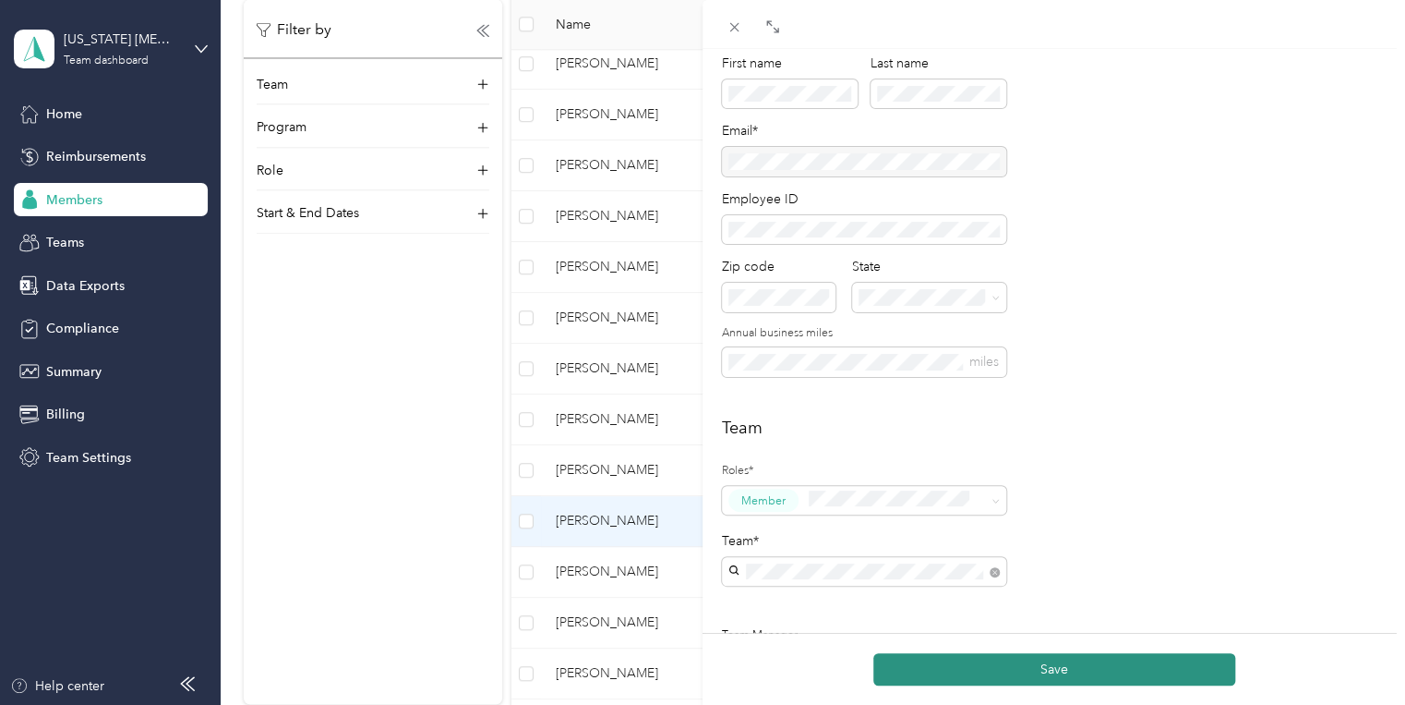
click at [1043, 683] on button "Save" at bounding box center [1055, 669] width 362 height 32
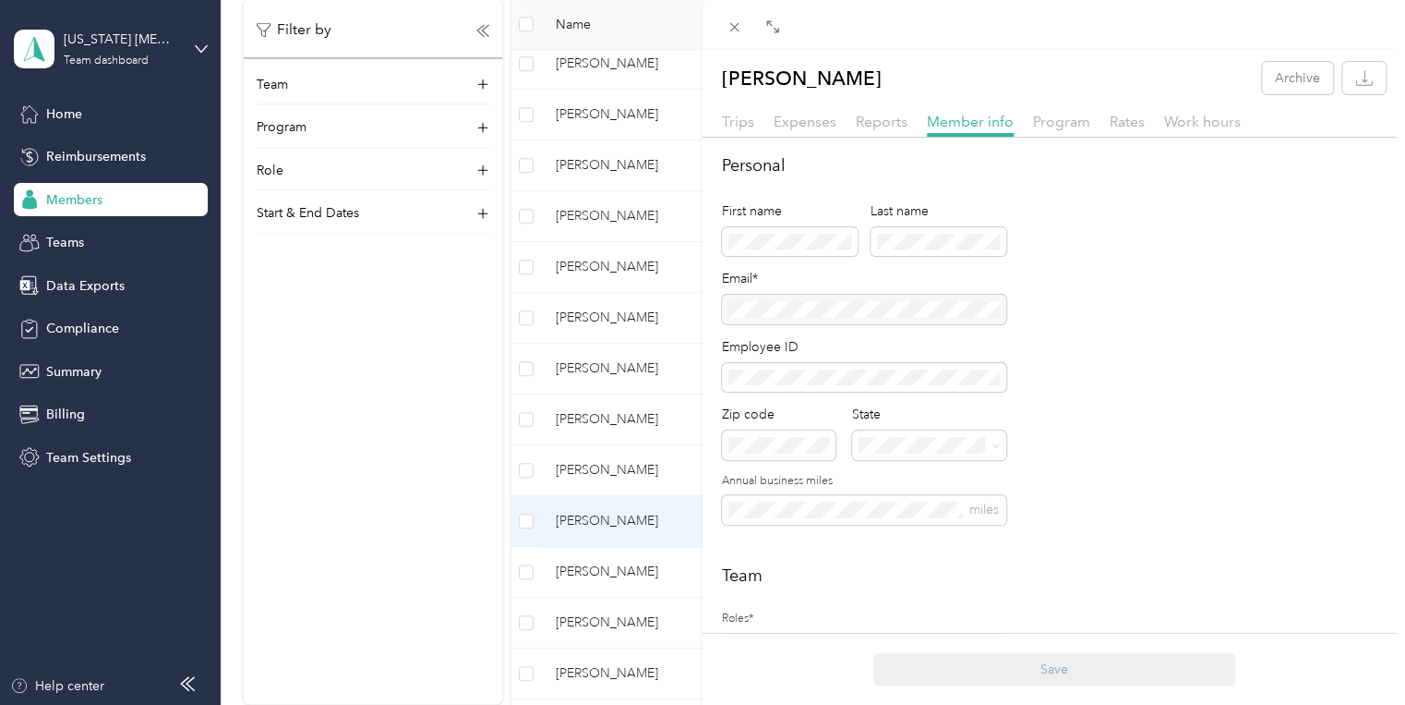
scroll to position [74, 0]
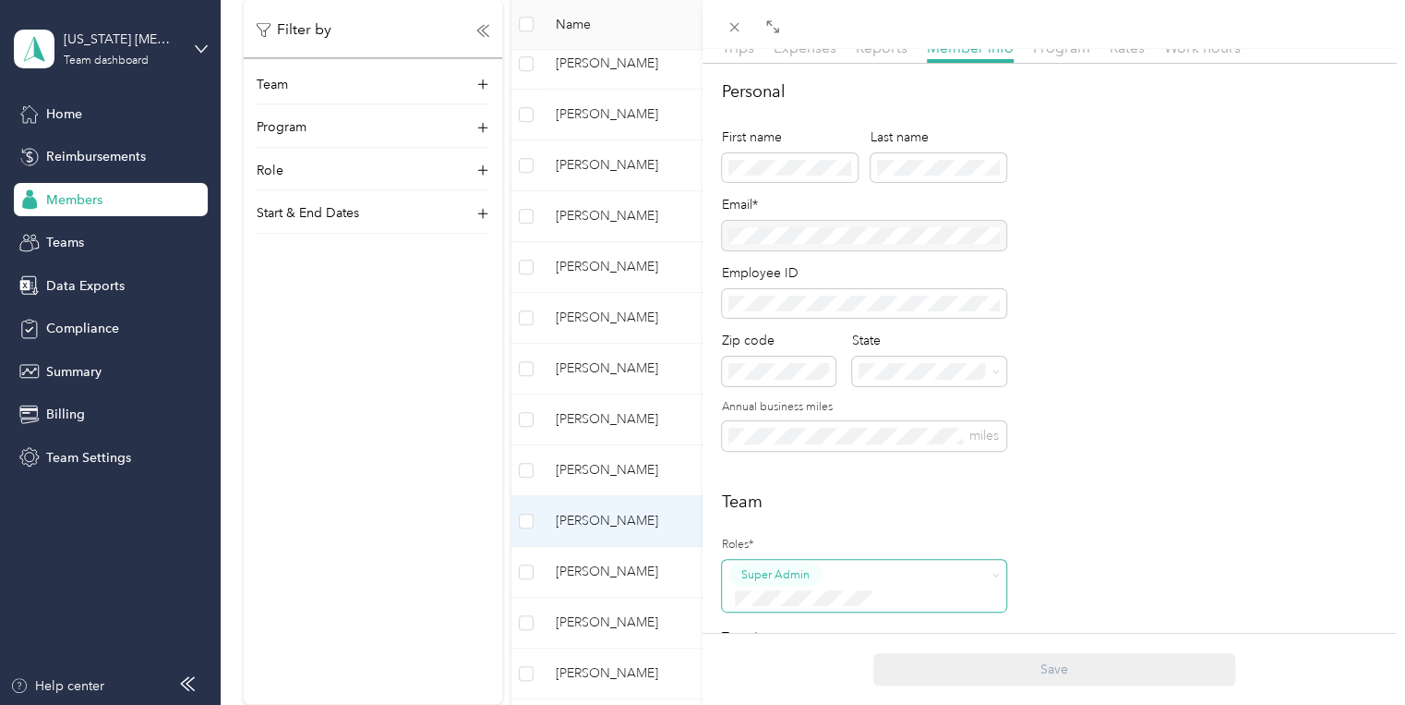
click at [807, 573] on span "Super Admin" at bounding box center [775, 574] width 68 height 17
click at [991, 511] on li "Super Admin" at bounding box center [864, 504] width 284 height 36
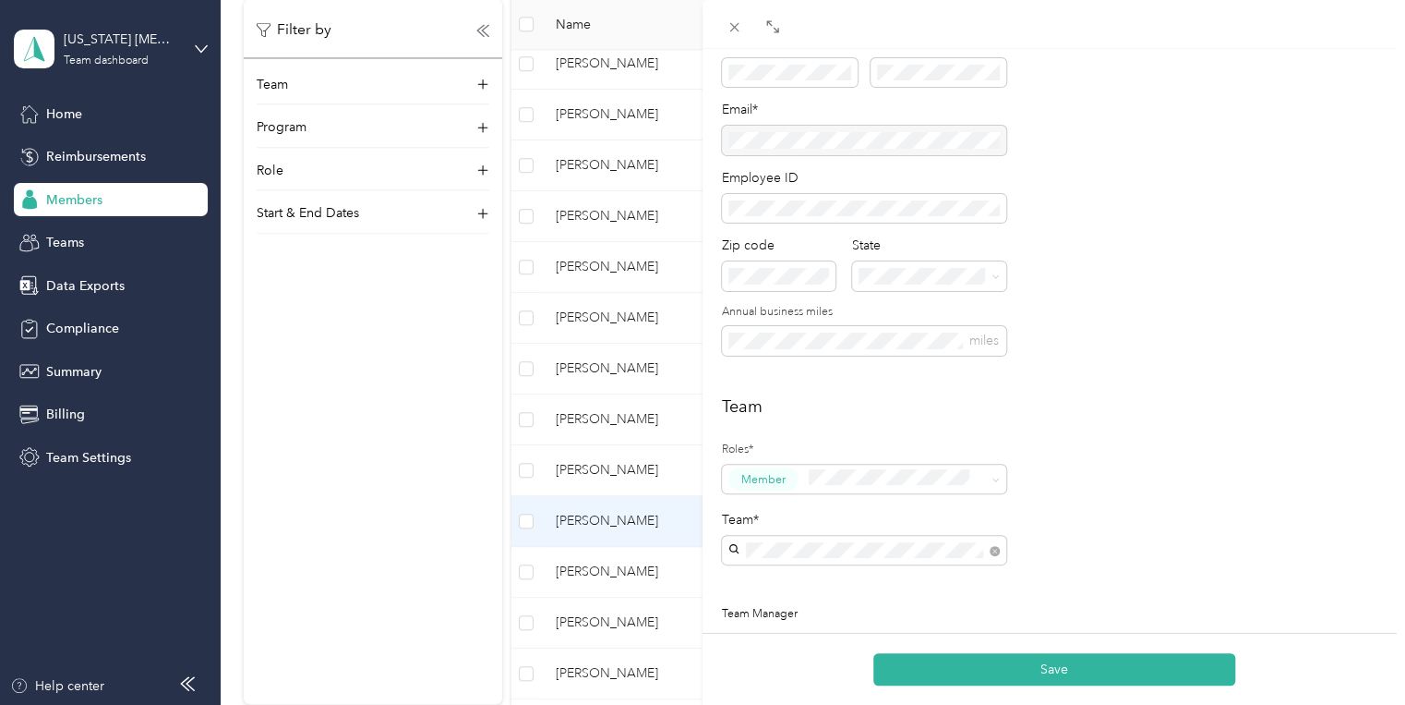
scroll to position [369, 0]
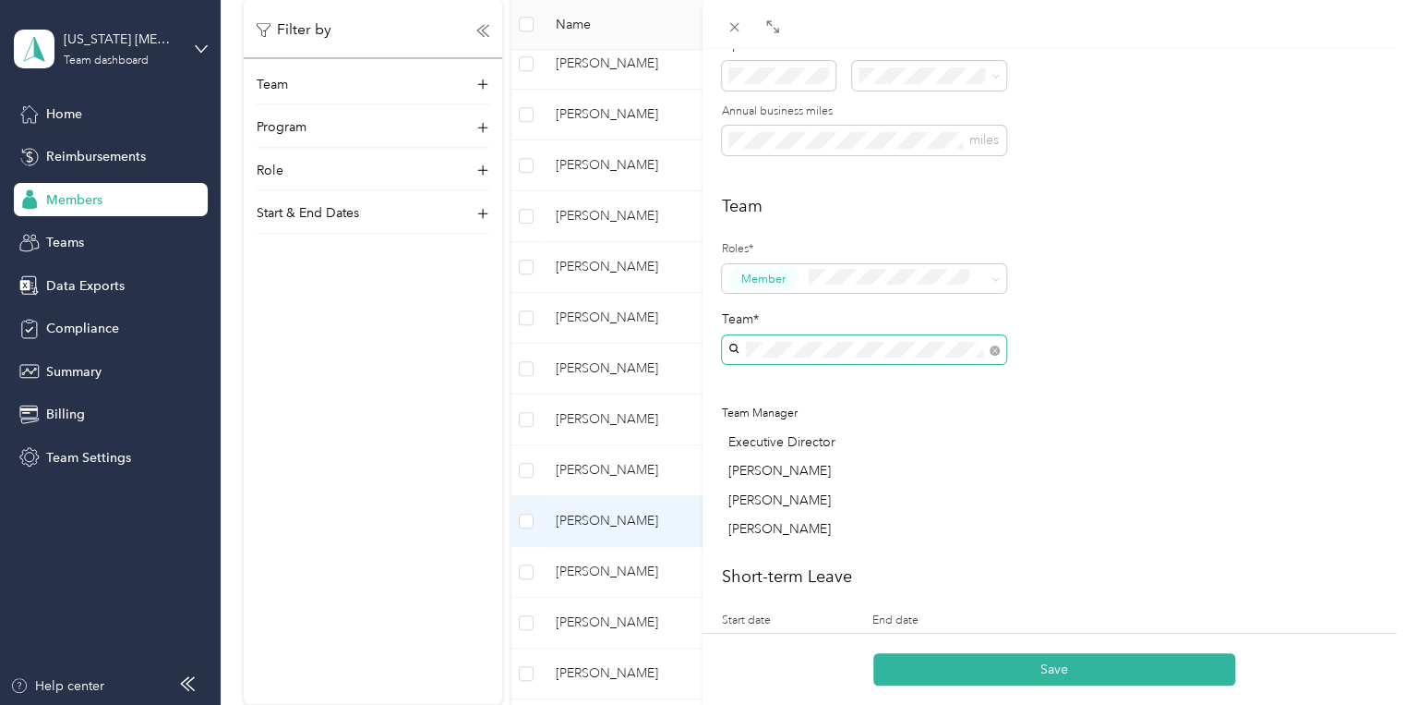
click at [942, 335] on span at bounding box center [864, 350] width 284 height 30
click at [940, 340] on span at bounding box center [864, 350] width 284 height 30
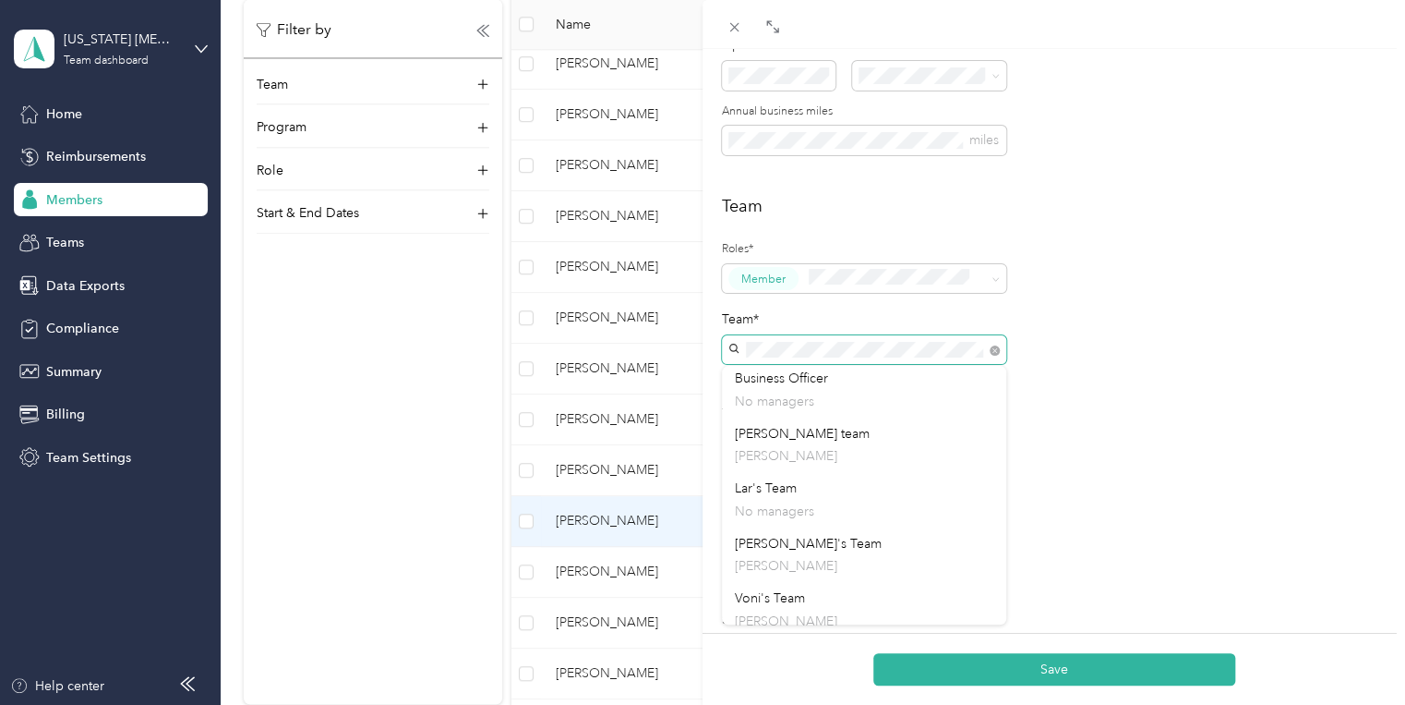
scroll to position [0, 0]
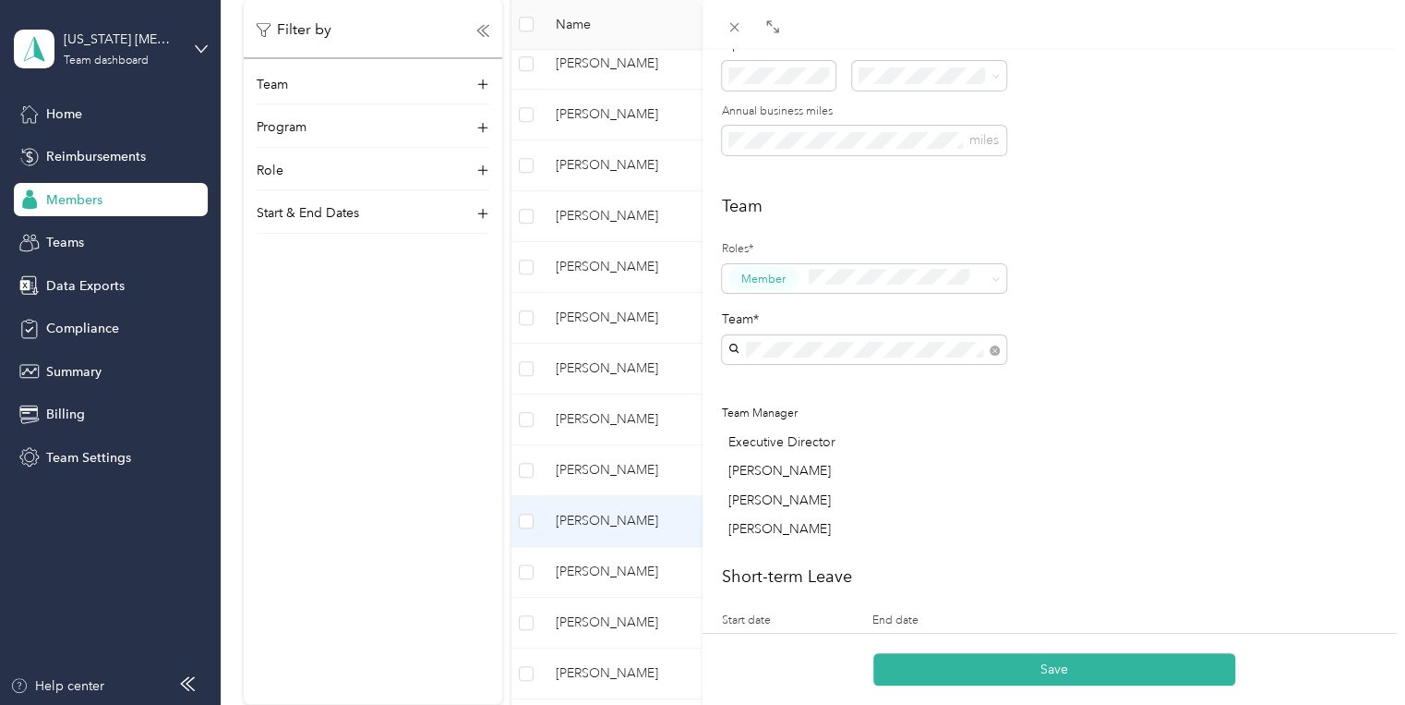
click at [1043, 475] on div "Team Roles* Member Team* Team Manager Executive Director [PERSON_NAME] [PERSON_…" at bounding box center [1054, 371] width 664 height 355
click at [772, 283] on span "Member" at bounding box center [763, 279] width 44 height 17
click at [1043, 375] on div "Team Roles* Member Team* Team Manager Executive Director [PERSON_NAME] [PERSON_…" at bounding box center [1054, 371] width 664 height 355
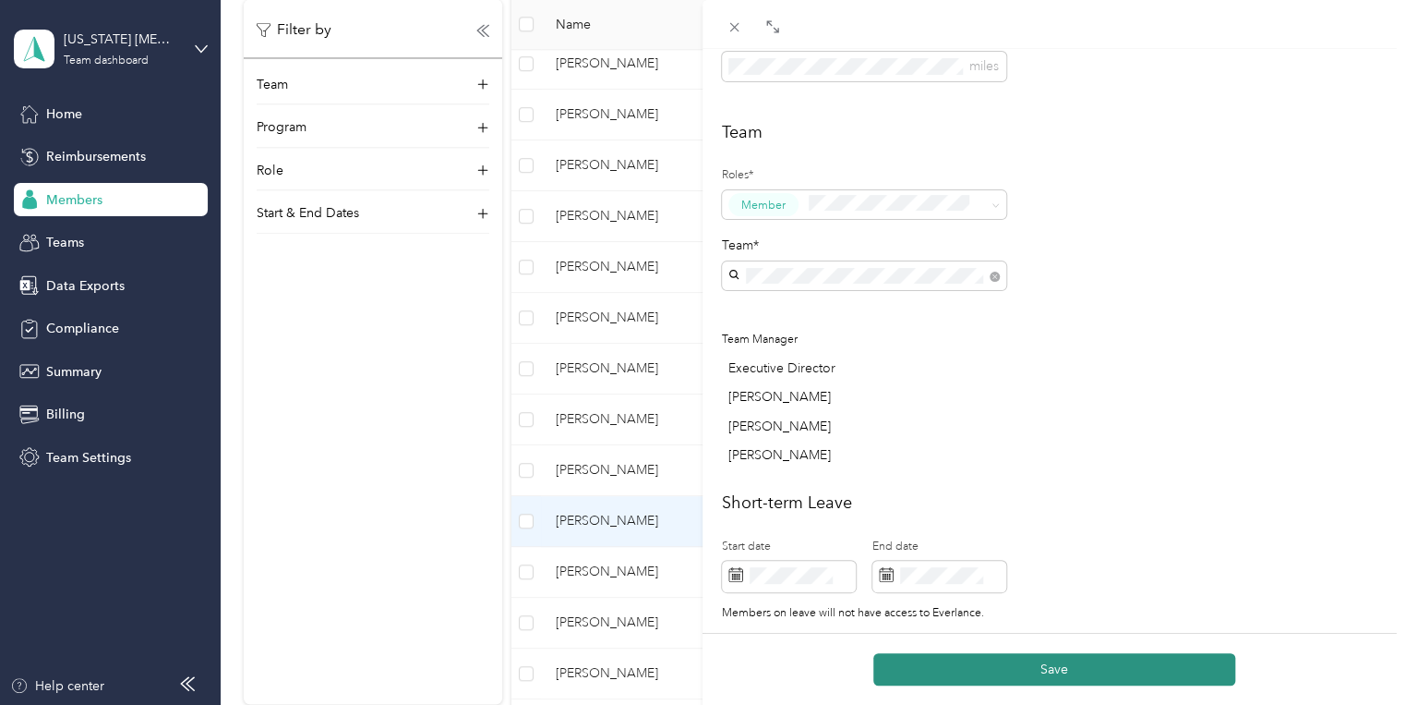
click at [1031, 683] on button "Save" at bounding box center [1055, 669] width 362 height 32
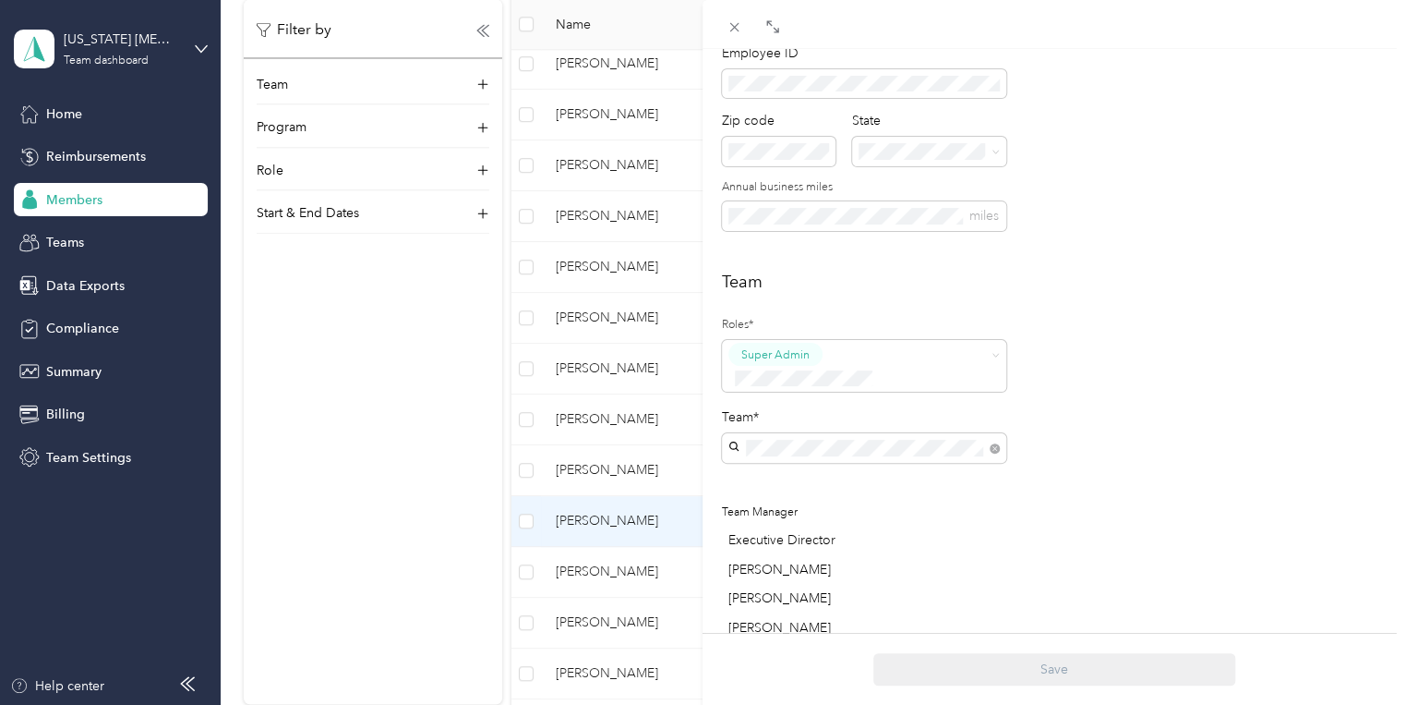
scroll to position [295, 0]
click at [1043, 403] on div "Team Roles* Super Admin Team* Team Manager Executive Director [PERSON_NAME] [PE…" at bounding box center [1054, 457] width 664 height 378
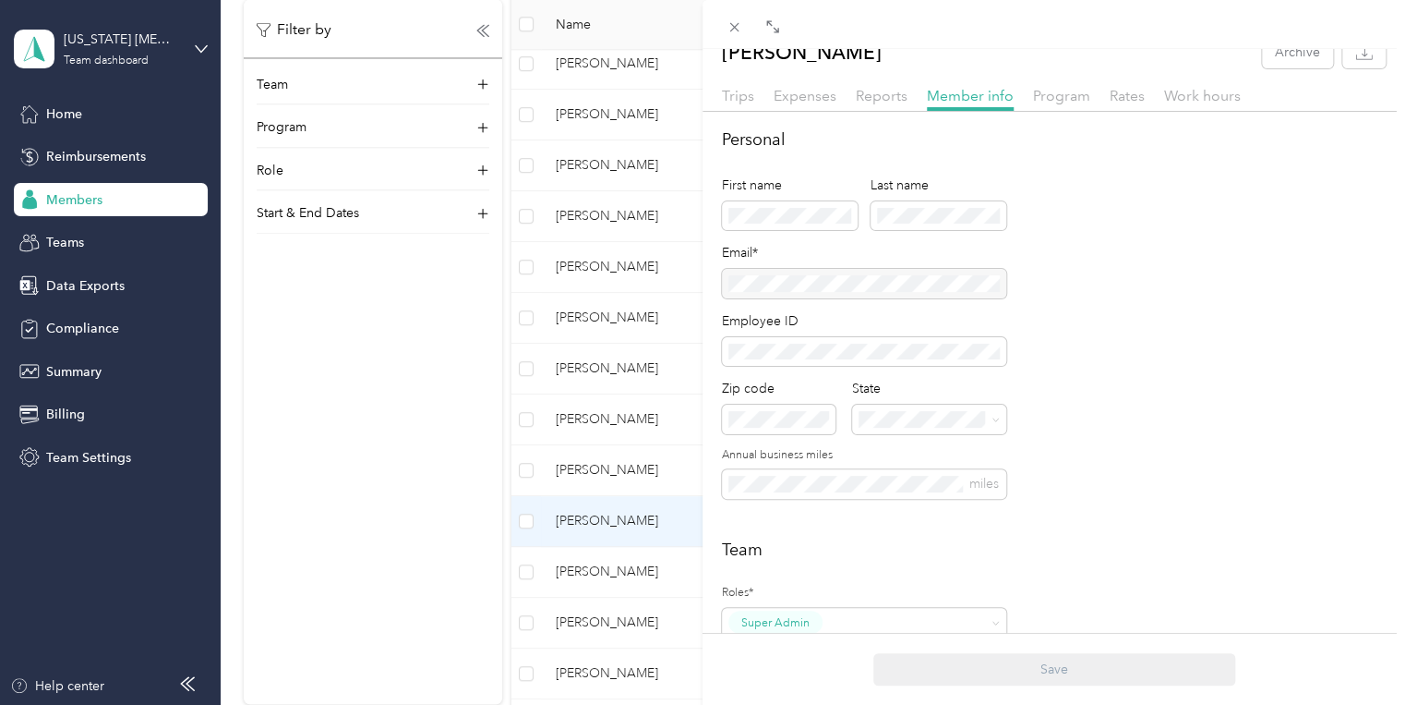
scroll to position [0, 0]
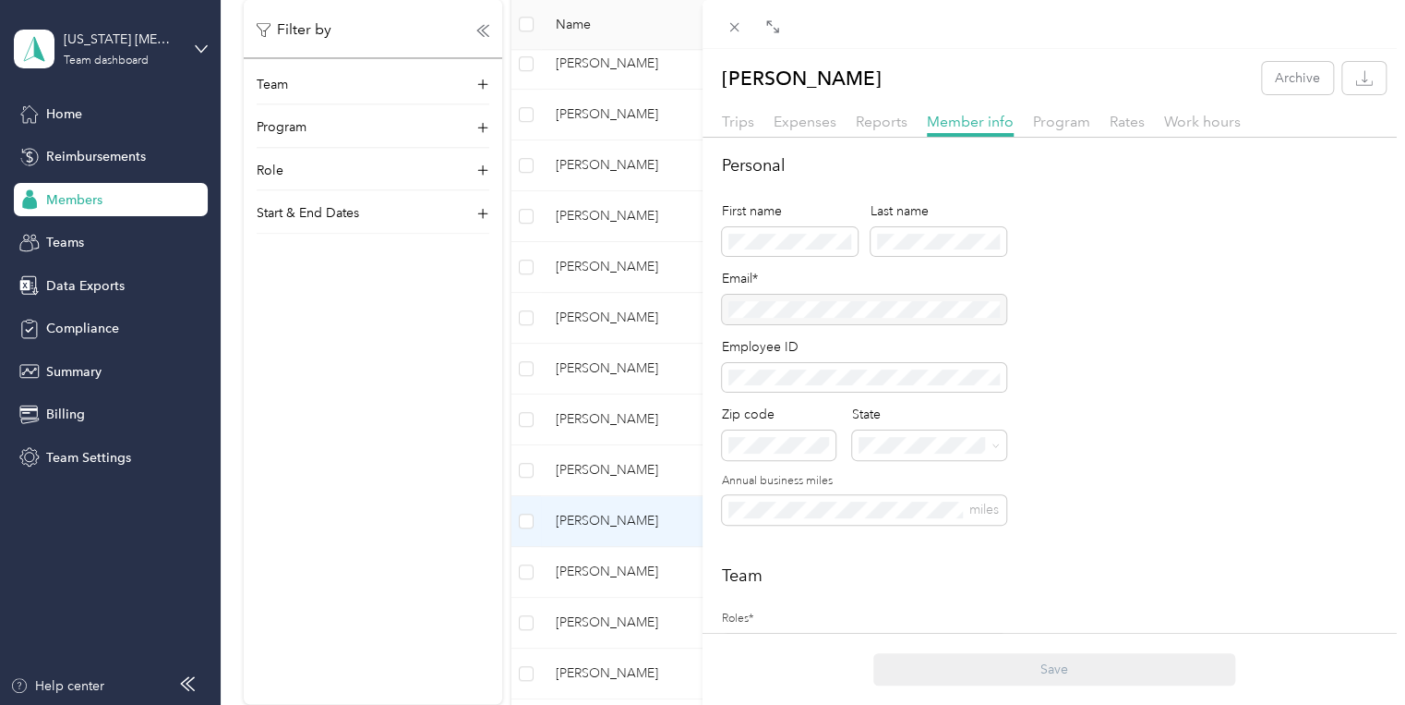
click at [417, 333] on div "[PERSON_NAME] Archive Trips Expenses Reports Member info Program Rates Work hou…" at bounding box center [702, 352] width 1405 height 705
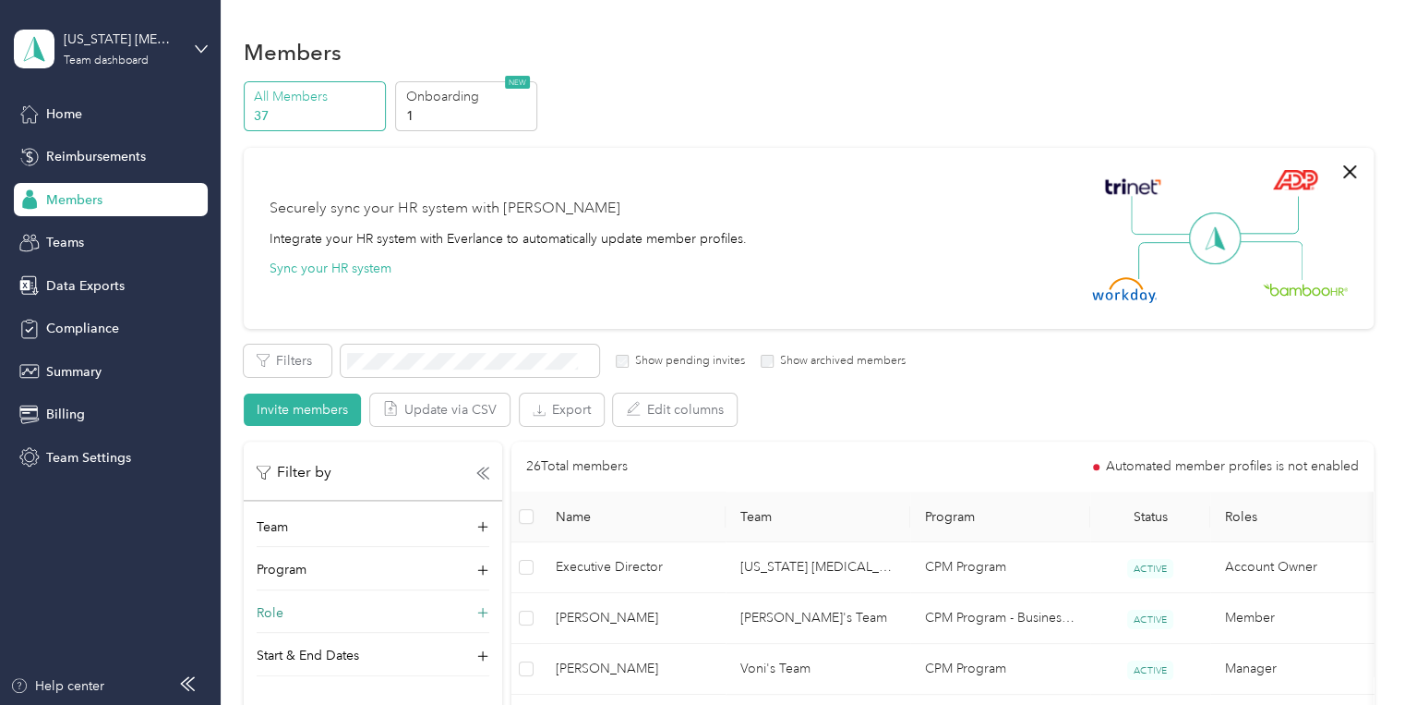
click at [485, 613] on icon at bounding box center [483, 613] width 18 height 18
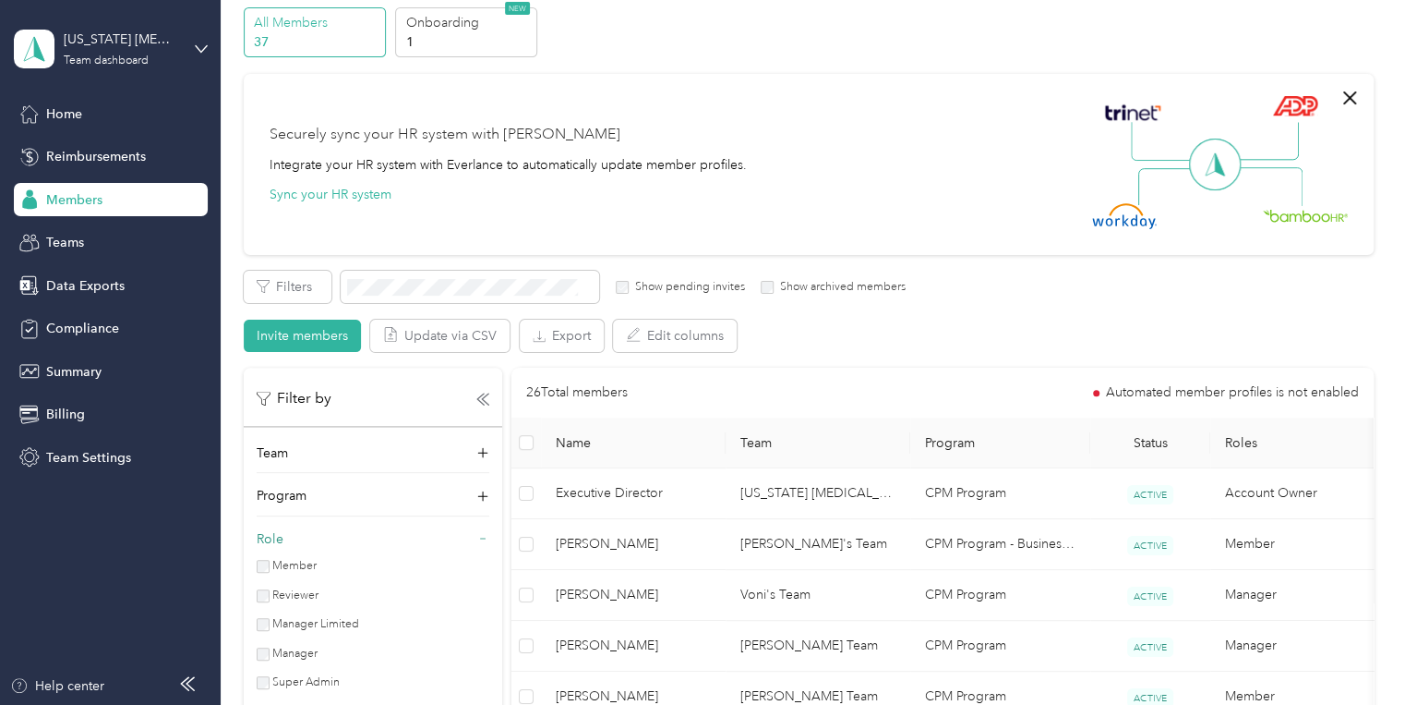
scroll to position [148, 0]
